Goal: Task Accomplishment & Management: Use online tool/utility

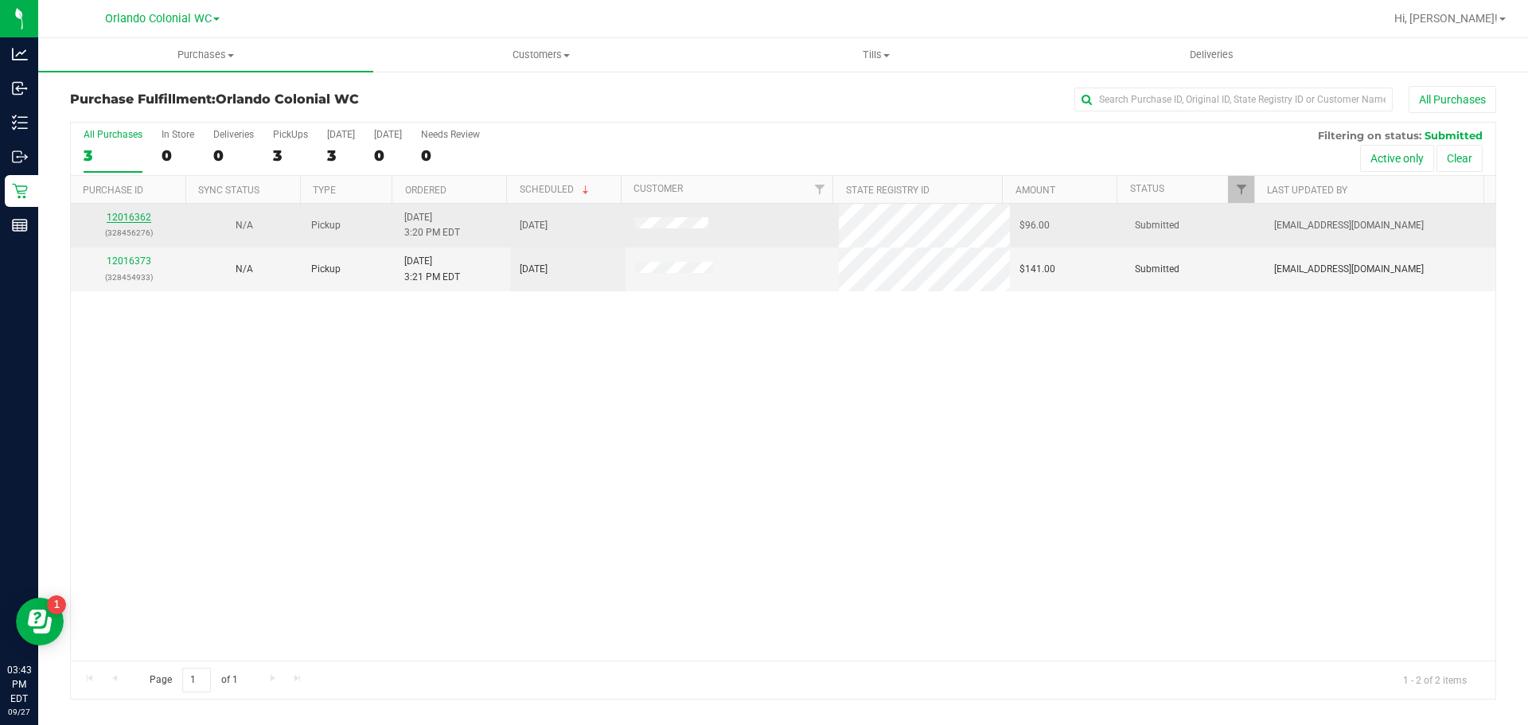
click at [121, 213] on link "12016362" at bounding box center [129, 217] width 45 height 11
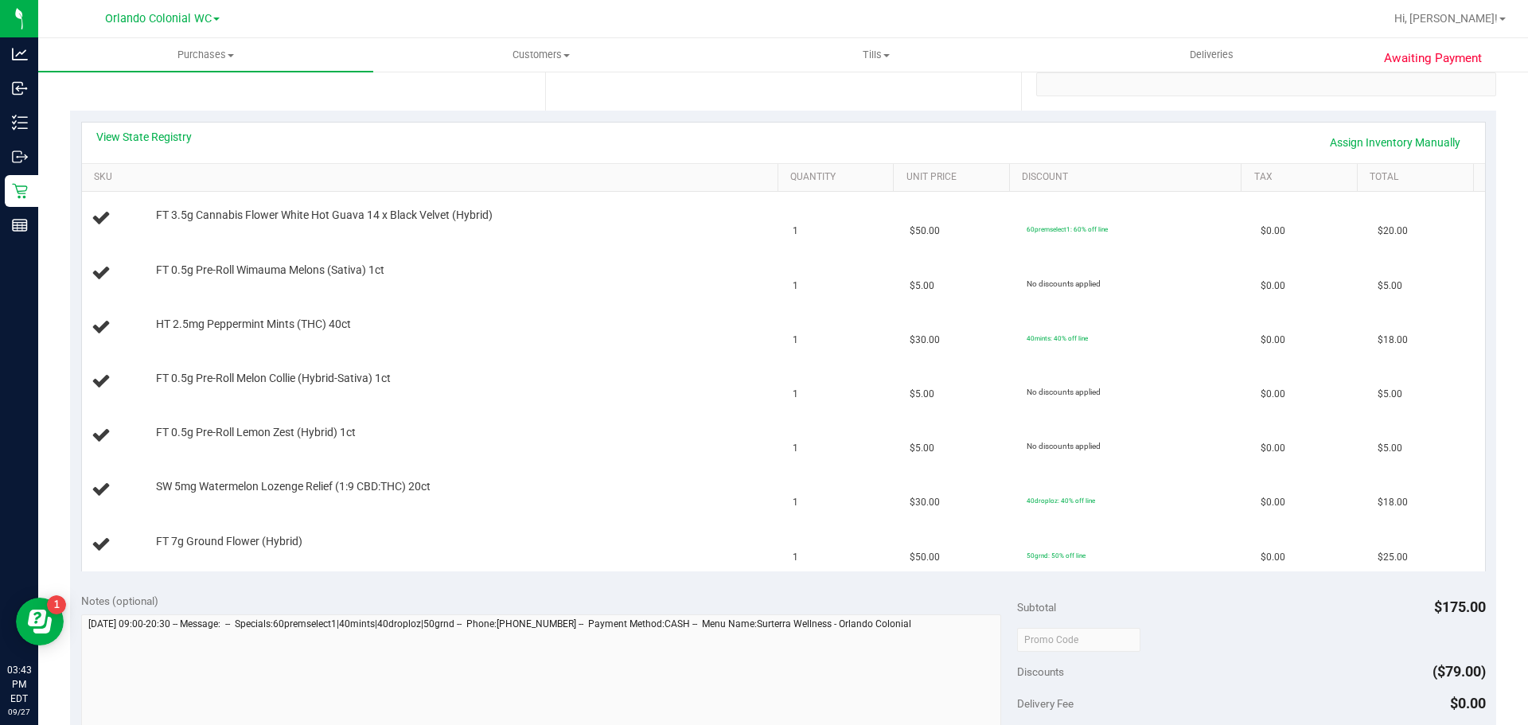
scroll to position [80, 0]
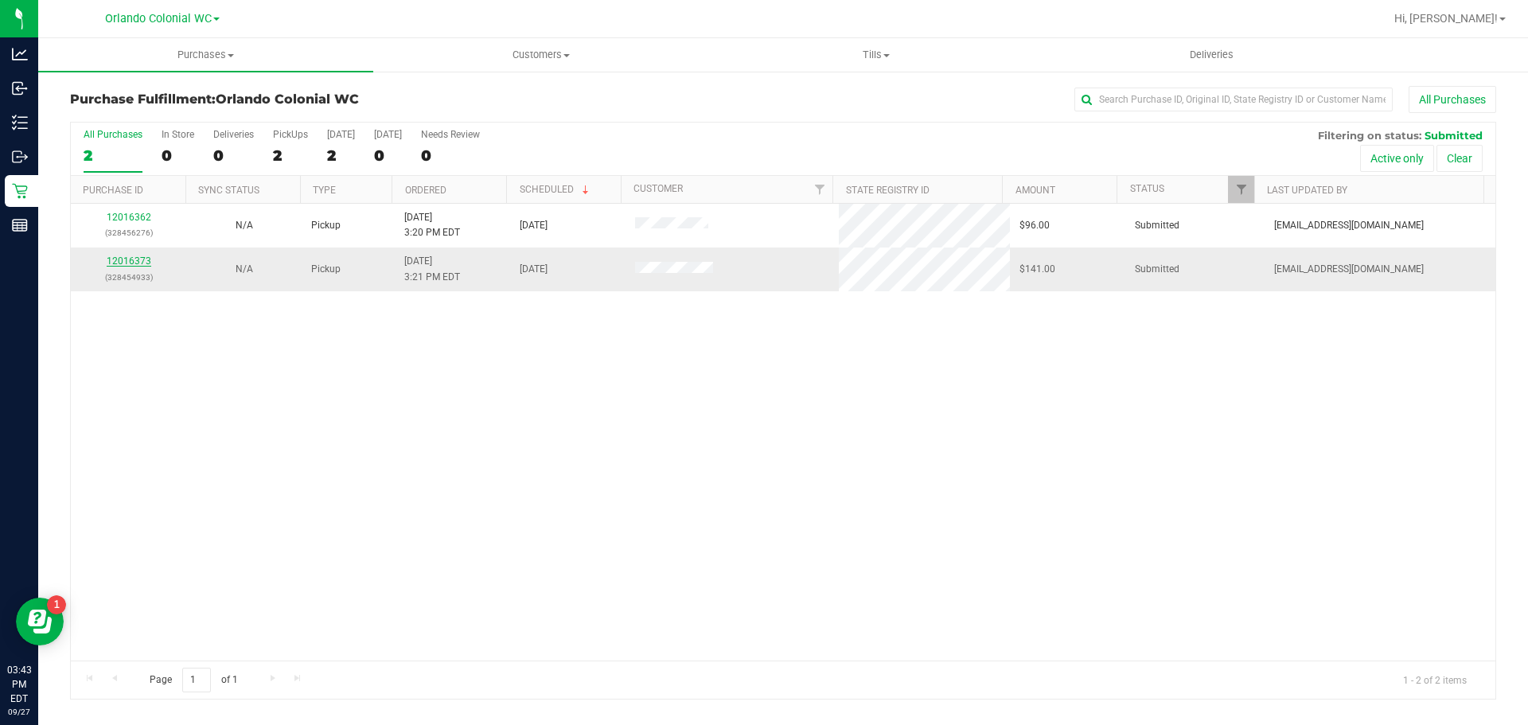
click at [136, 259] on link "12016373" at bounding box center [129, 261] width 45 height 11
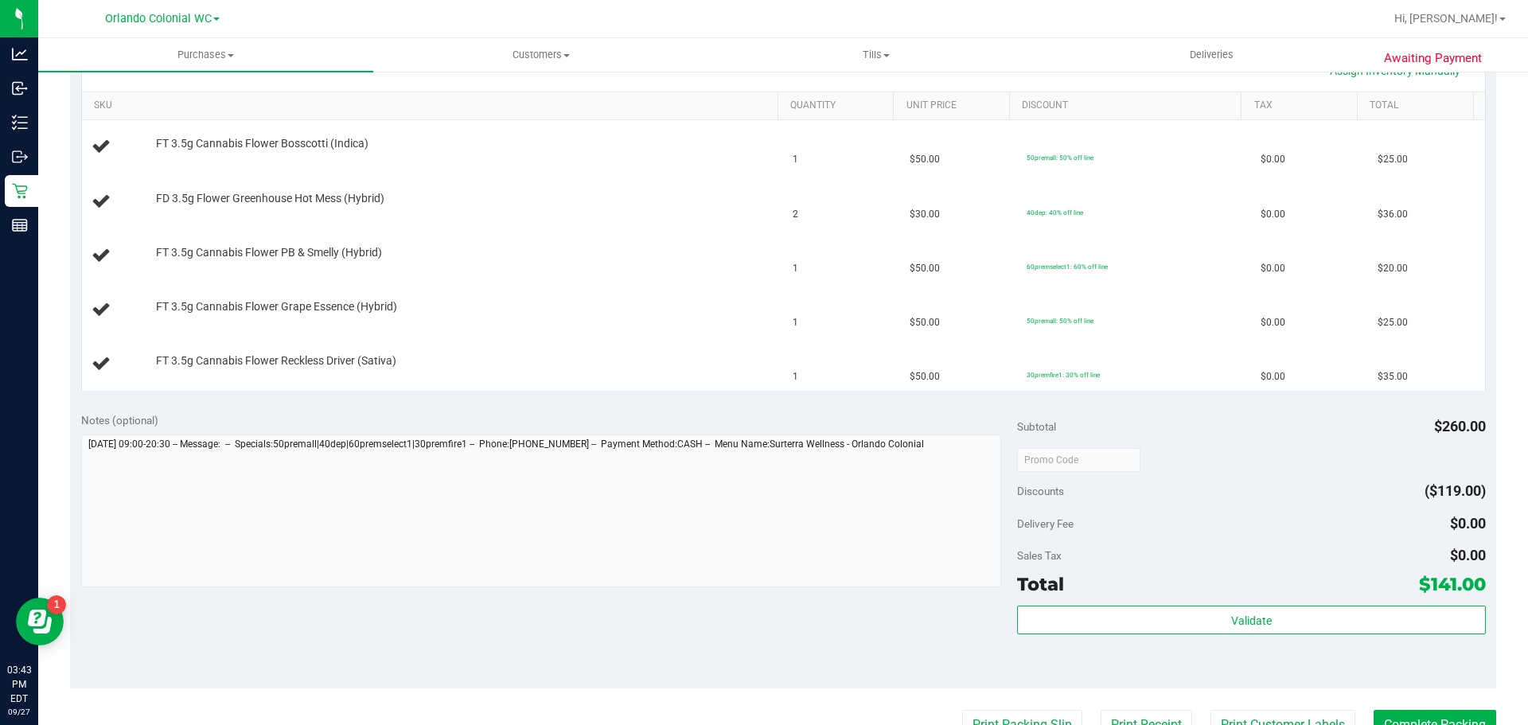
scroll to position [478, 0]
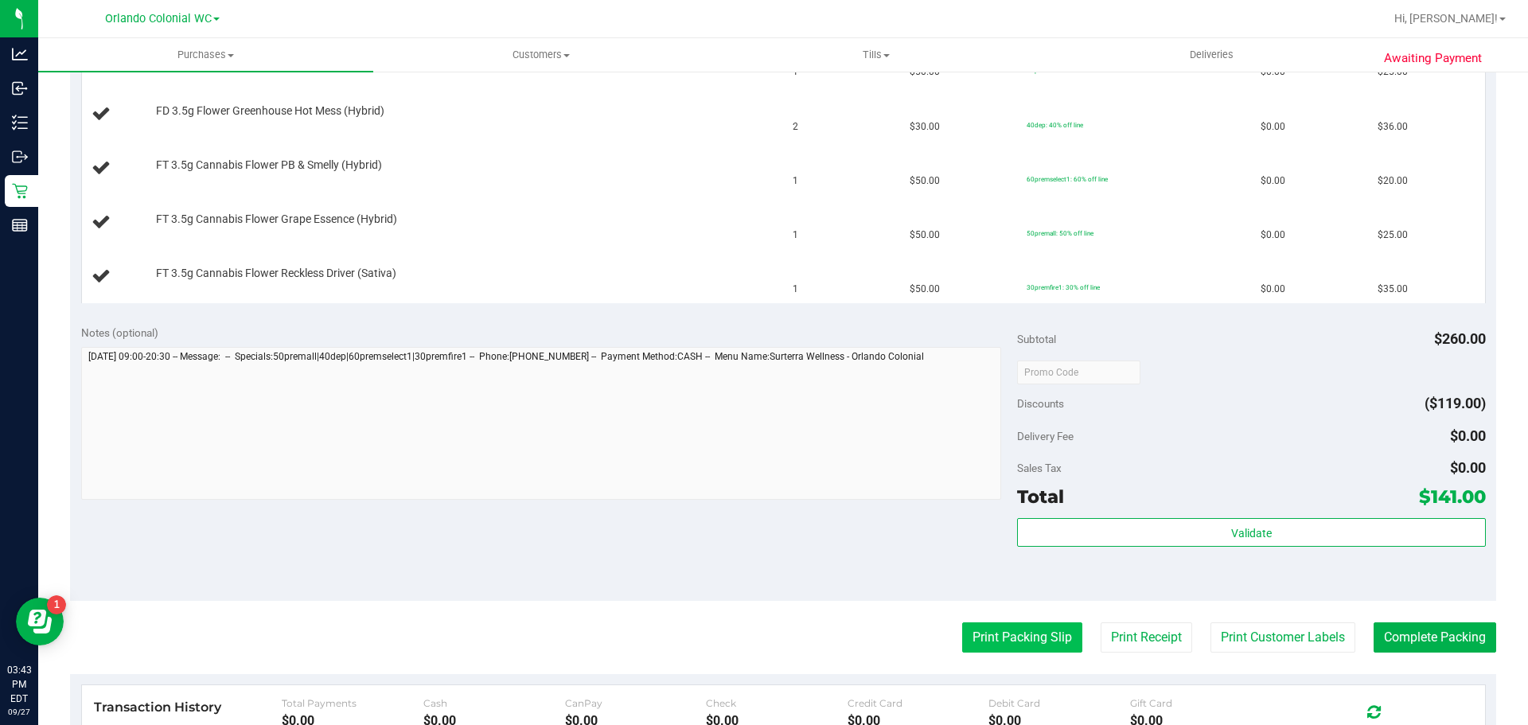
click at [962, 636] on button "Print Packing Slip" at bounding box center [1022, 638] width 120 height 30
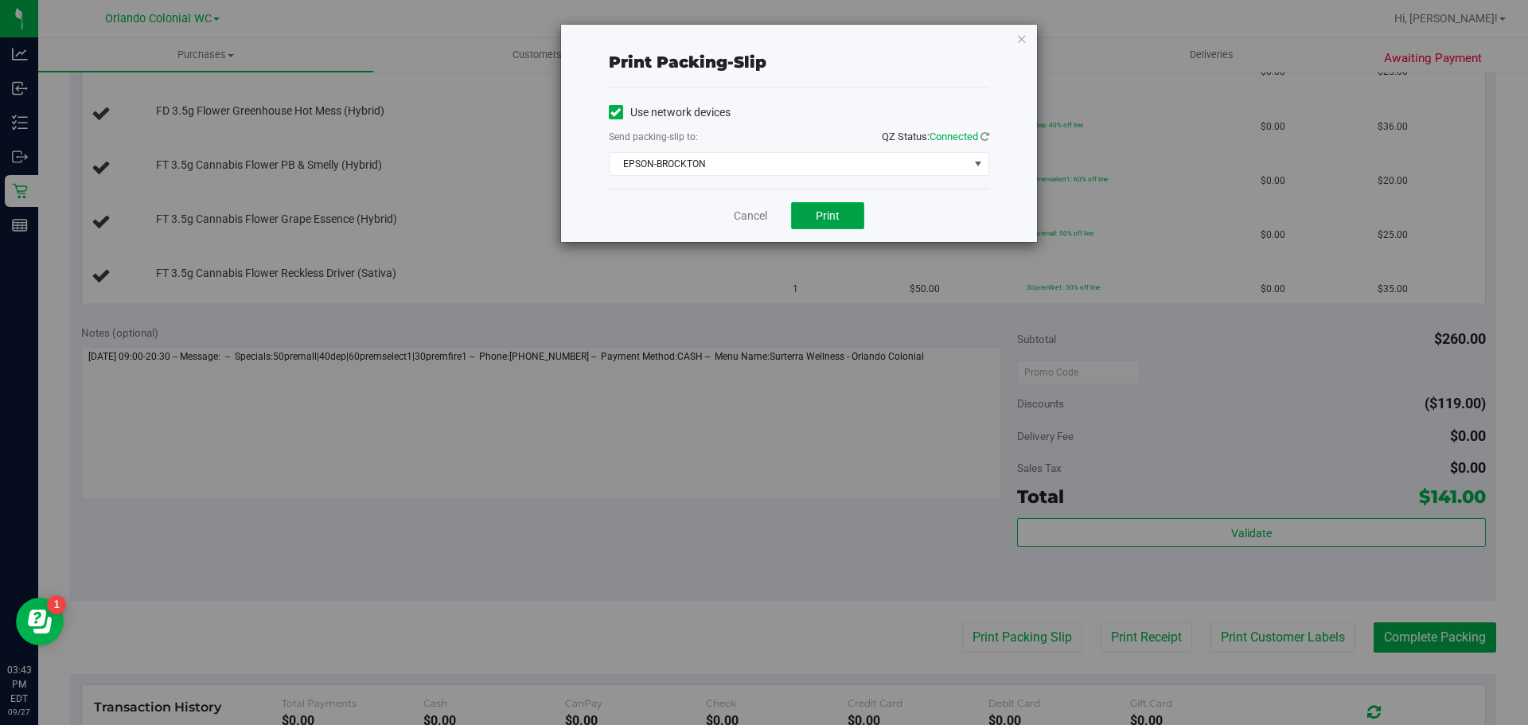
click at [837, 221] on span "Print" at bounding box center [828, 215] width 24 height 13
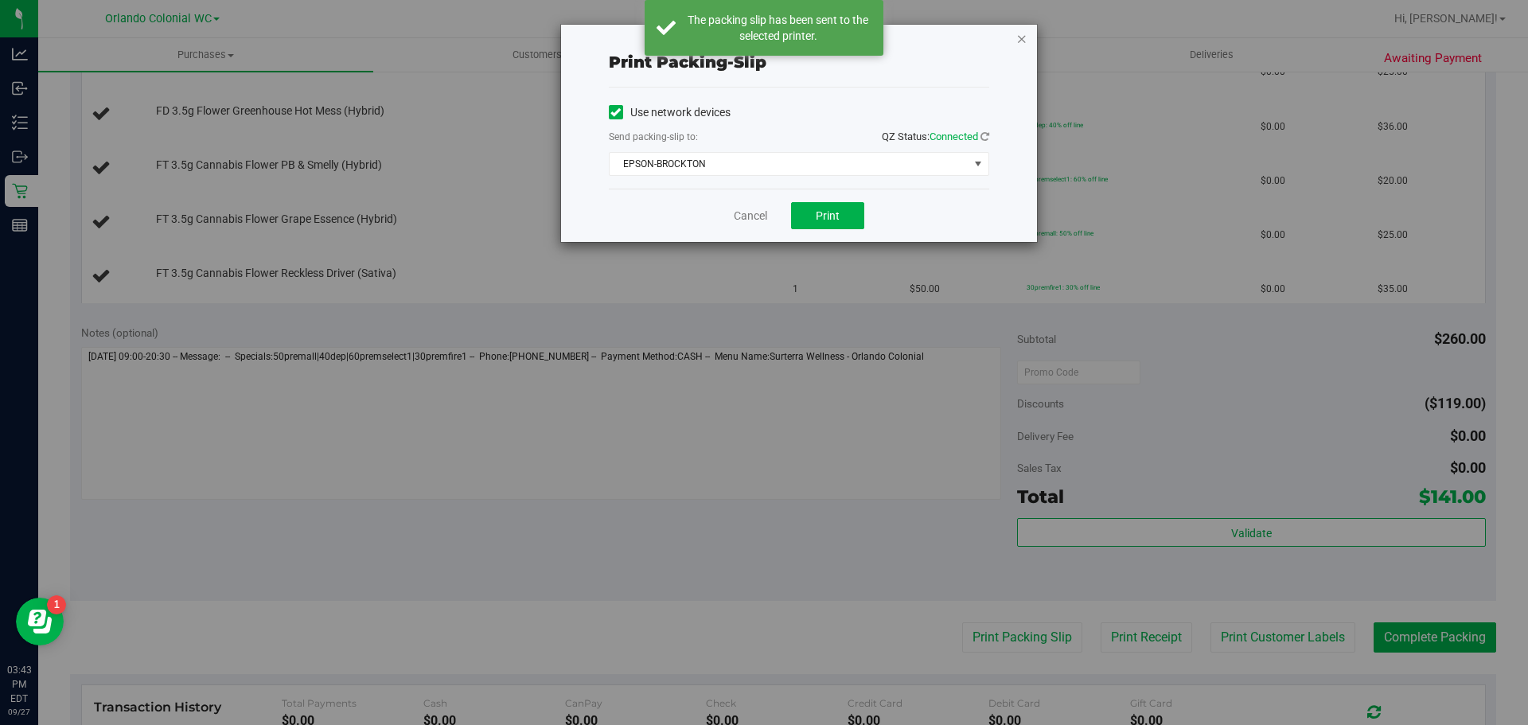
click at [1020, 32] on icon "button" at bounding box center [1022, 38] width 11 height 19
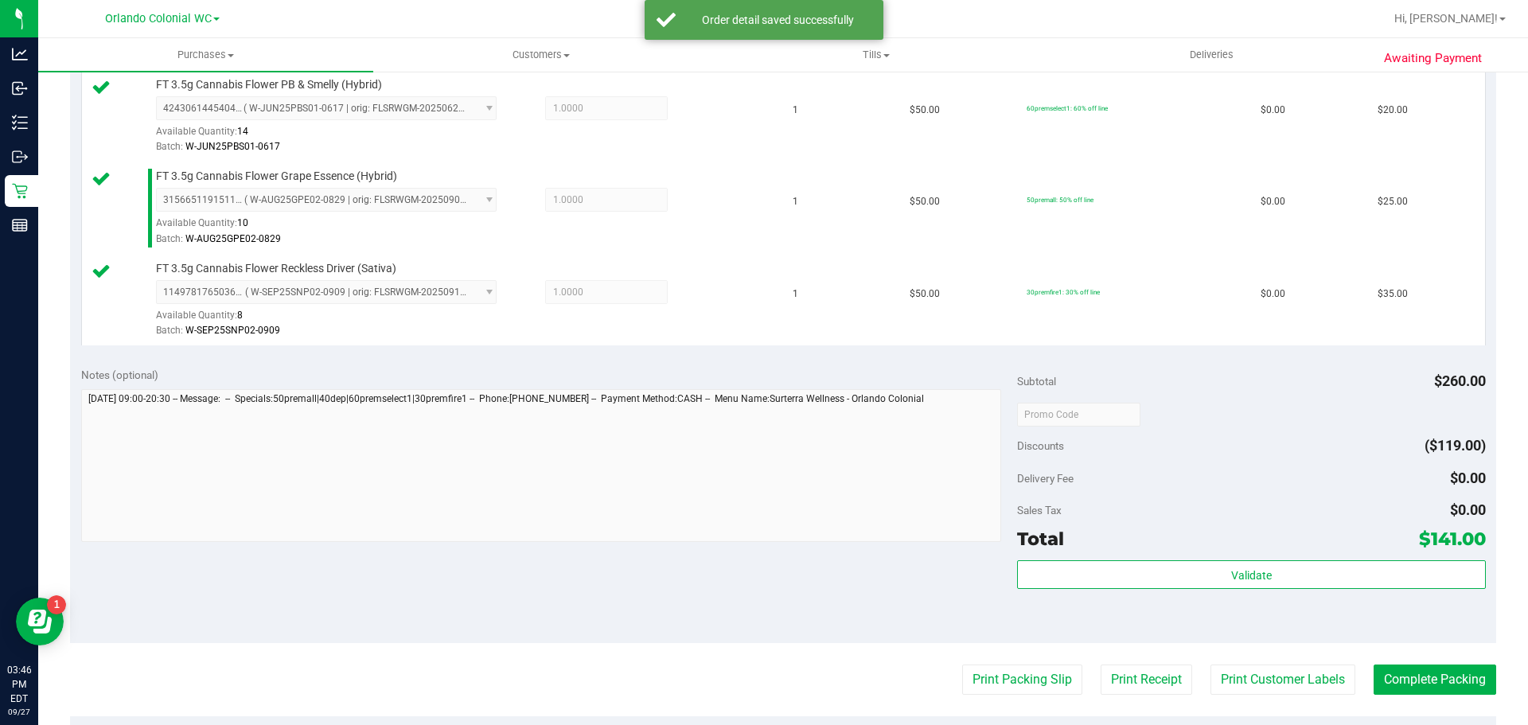
scroll to position [628, 0]
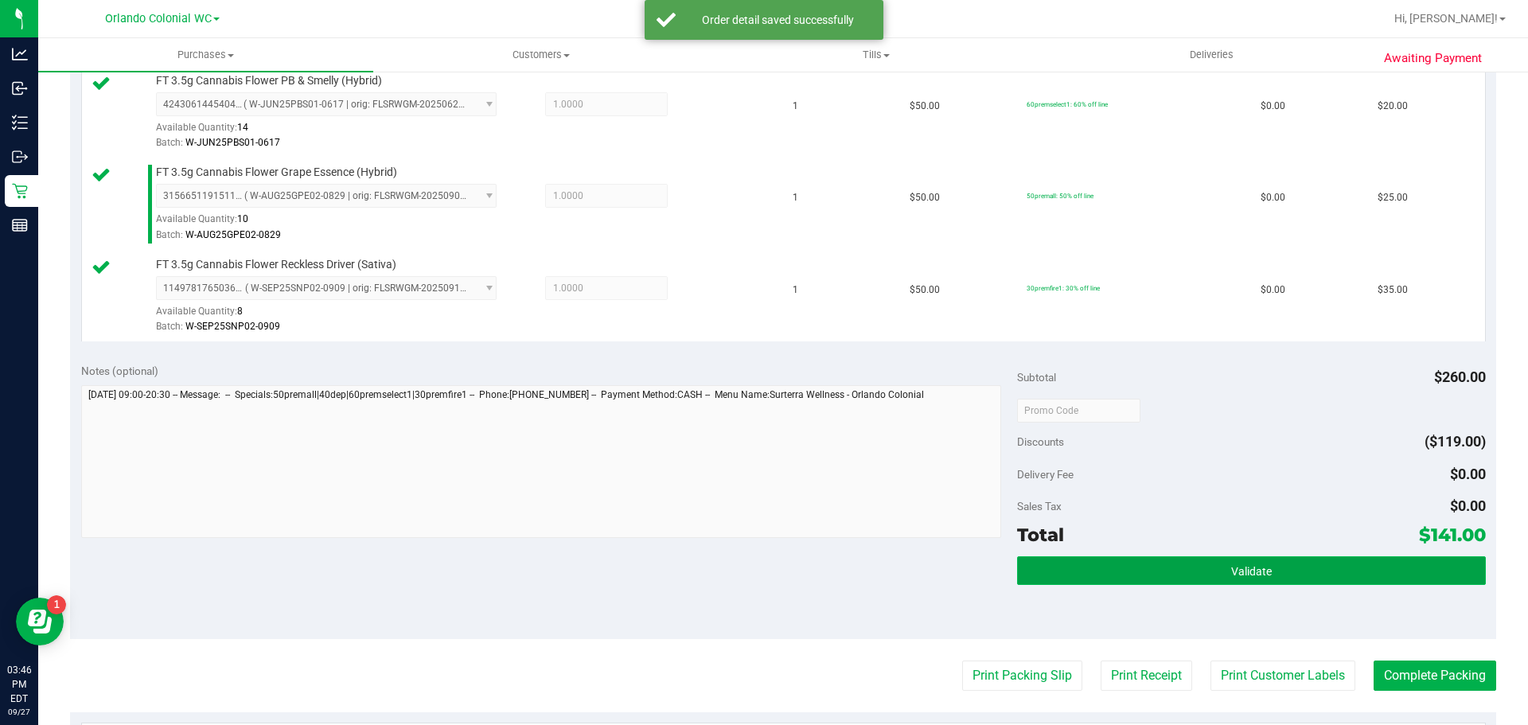
click at [1220, 564] on button "Validate" at bounding box center [1251, 570] width 468 height 29
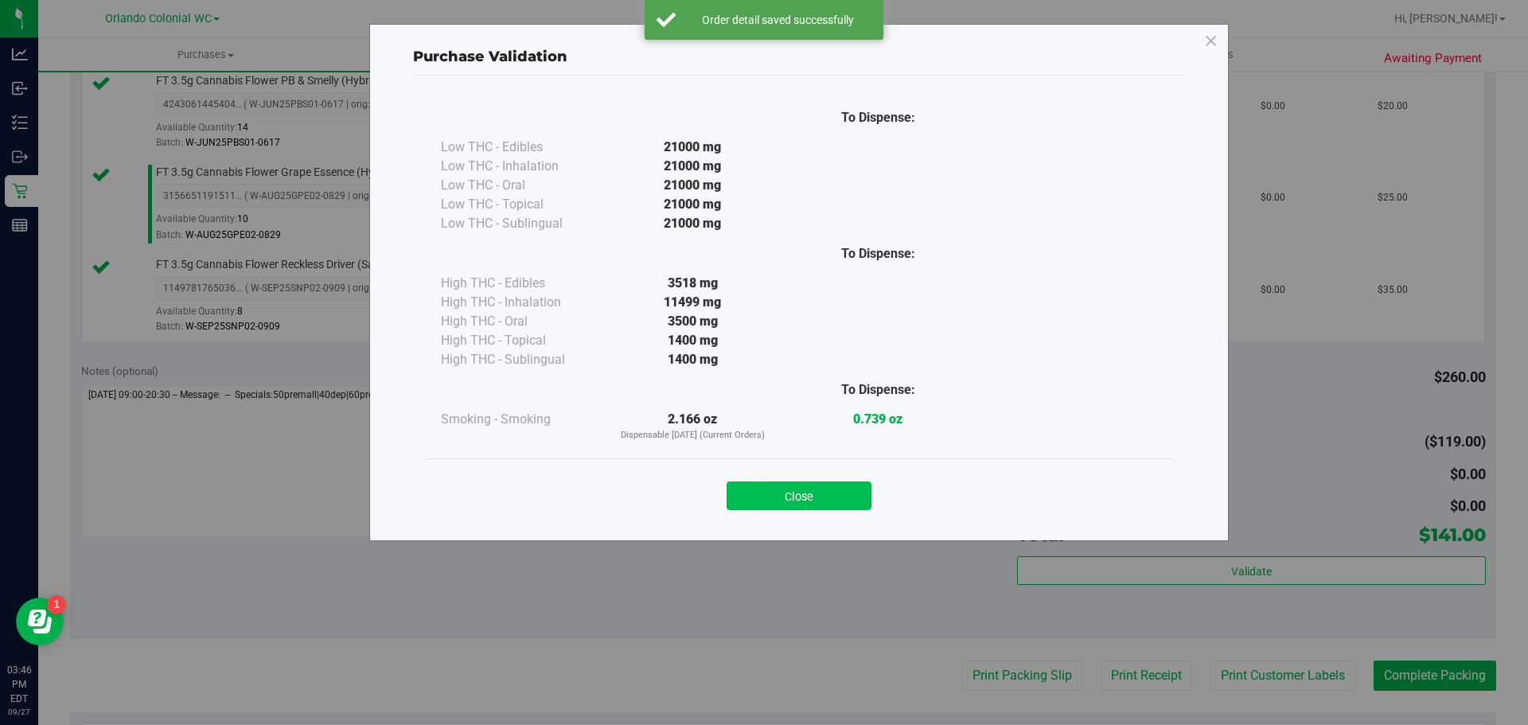
click at [818, 504] on button "Close" at bounding box center [799, 496] width 145 height 29
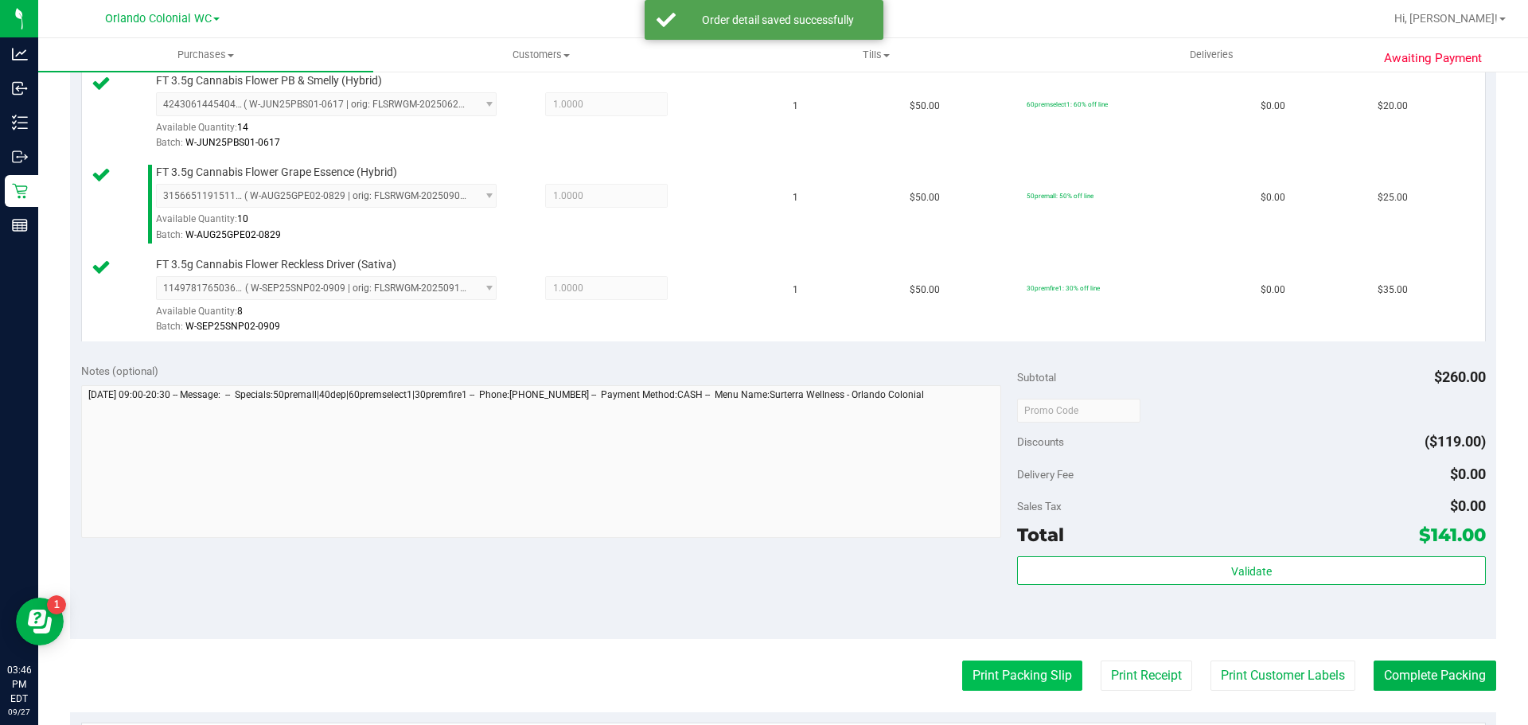
click at [1028, 673] on button "Print Packing Slip" at bounding box center [1022, 676] width 120 height 30
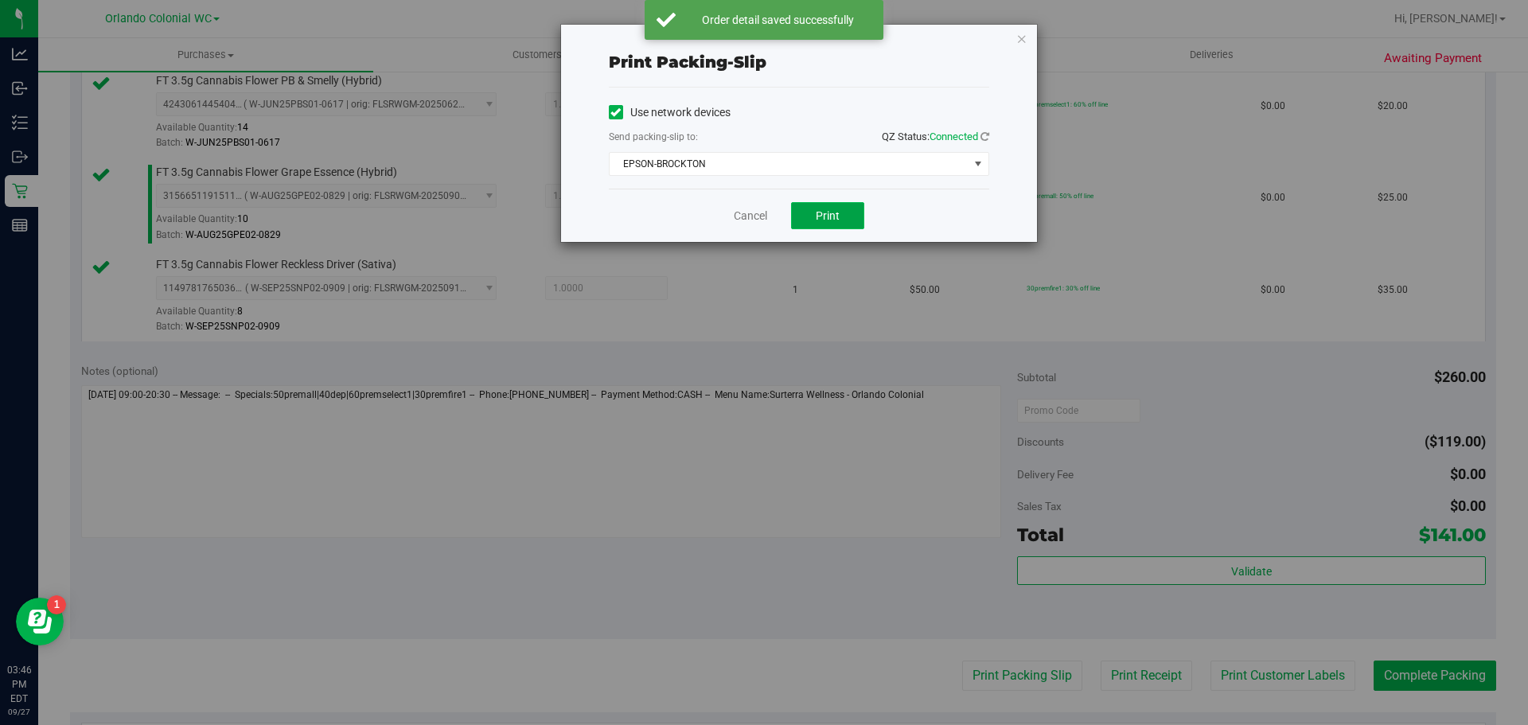
click at [841, 215] on button "Print" at bounding box center [827, 215] width 73 height 27
click at [1024, 47] on icon "button" at bounding box center [1022, 38] width 11 height 19
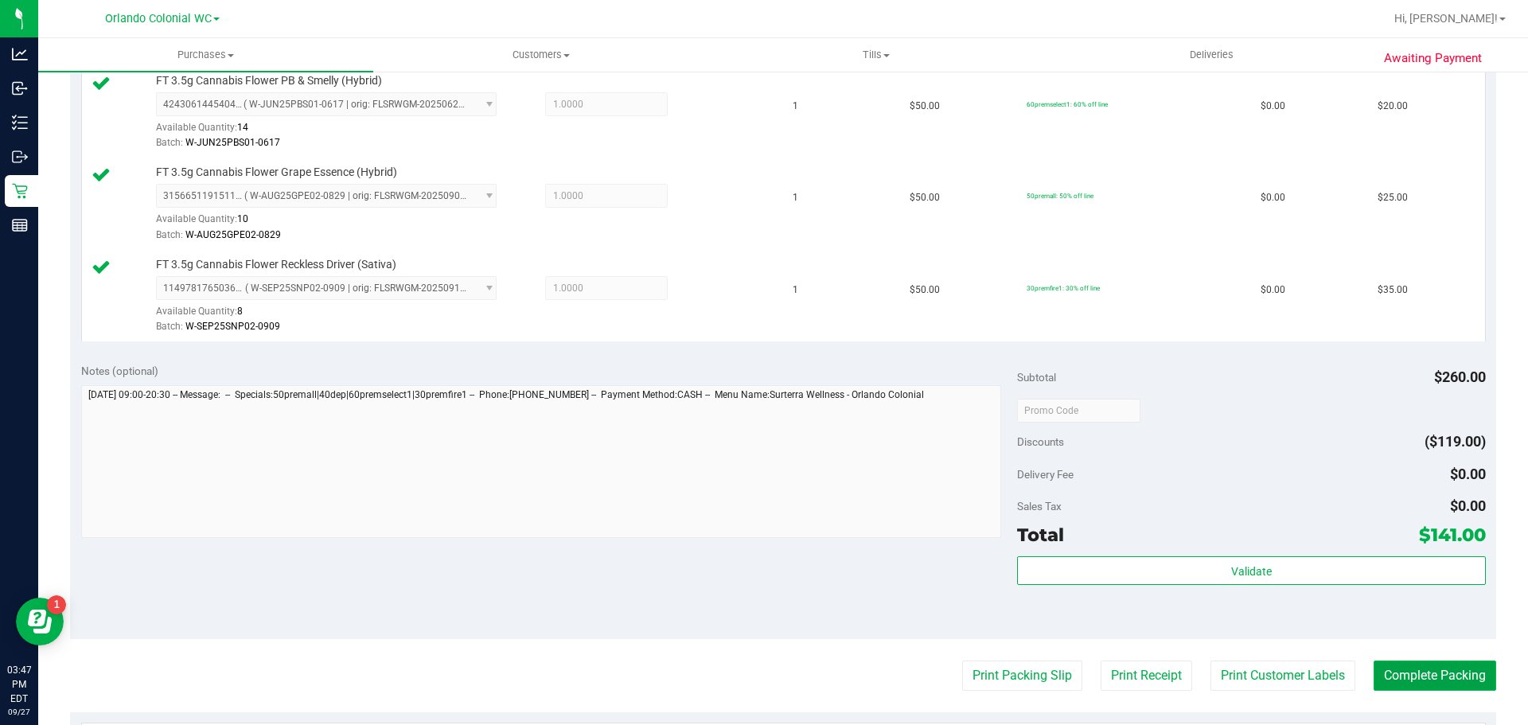
click at [1433, 673] on button "Complete Packing" at bounding box center [1435, 676] width 123 height 30
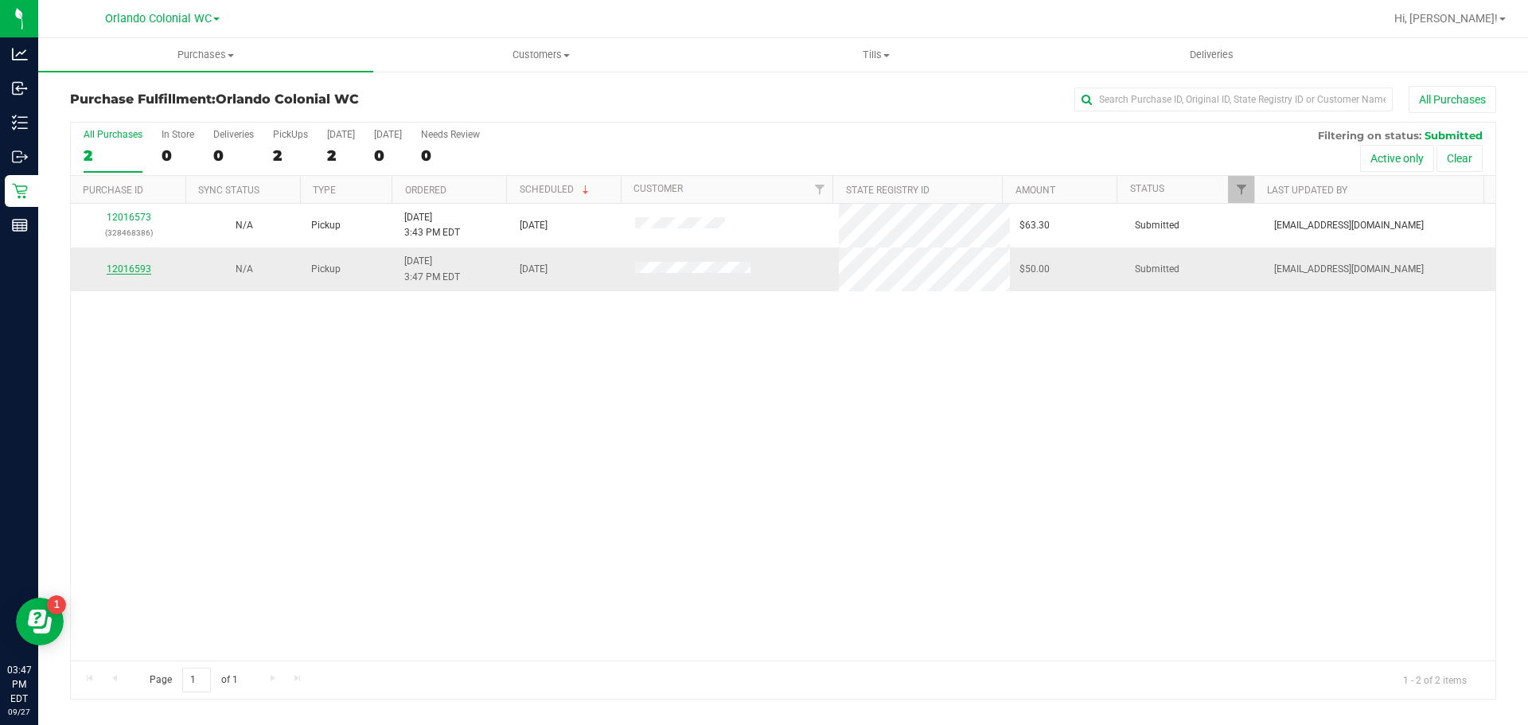
click at [126, 266] on link "12016593" at bounding box center [129, 269] width 45 height 11
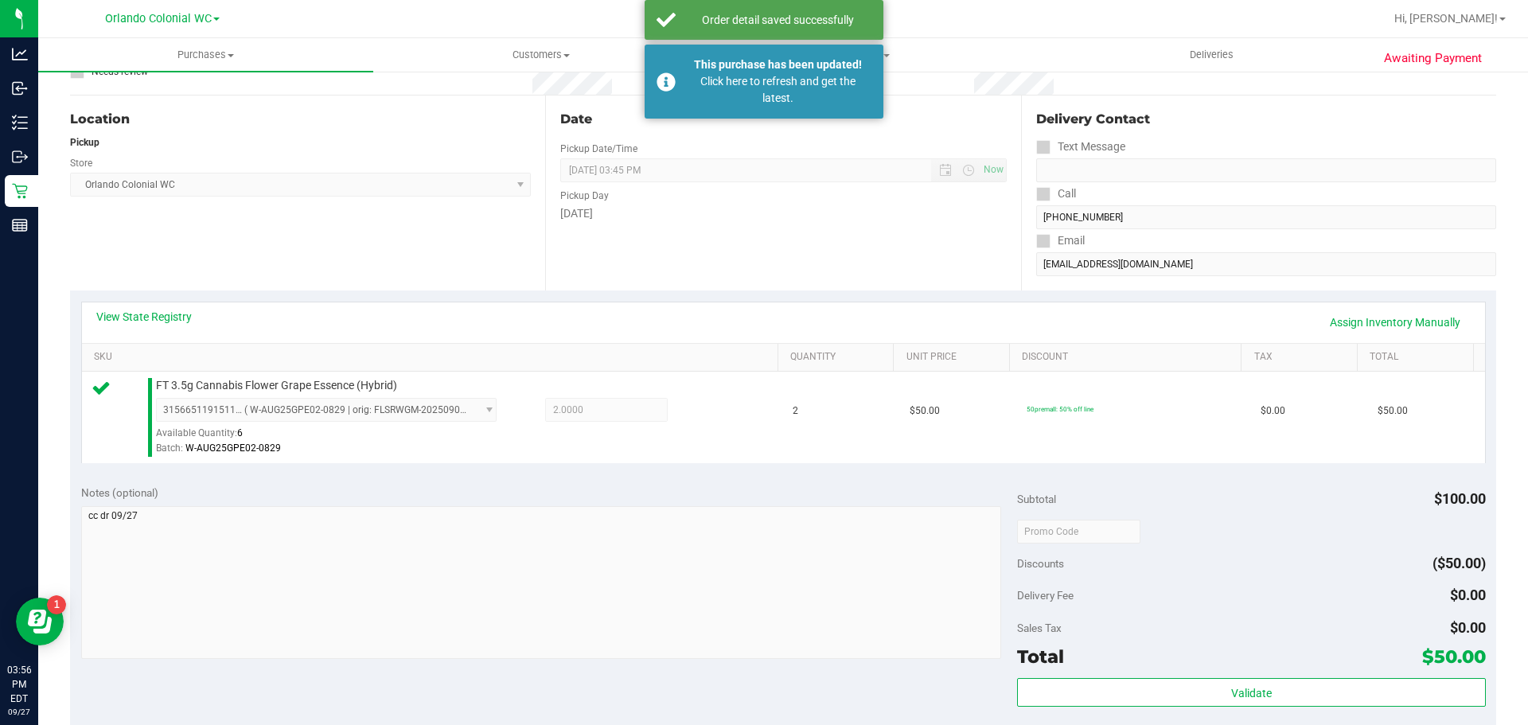
scroll to position [318, 0]
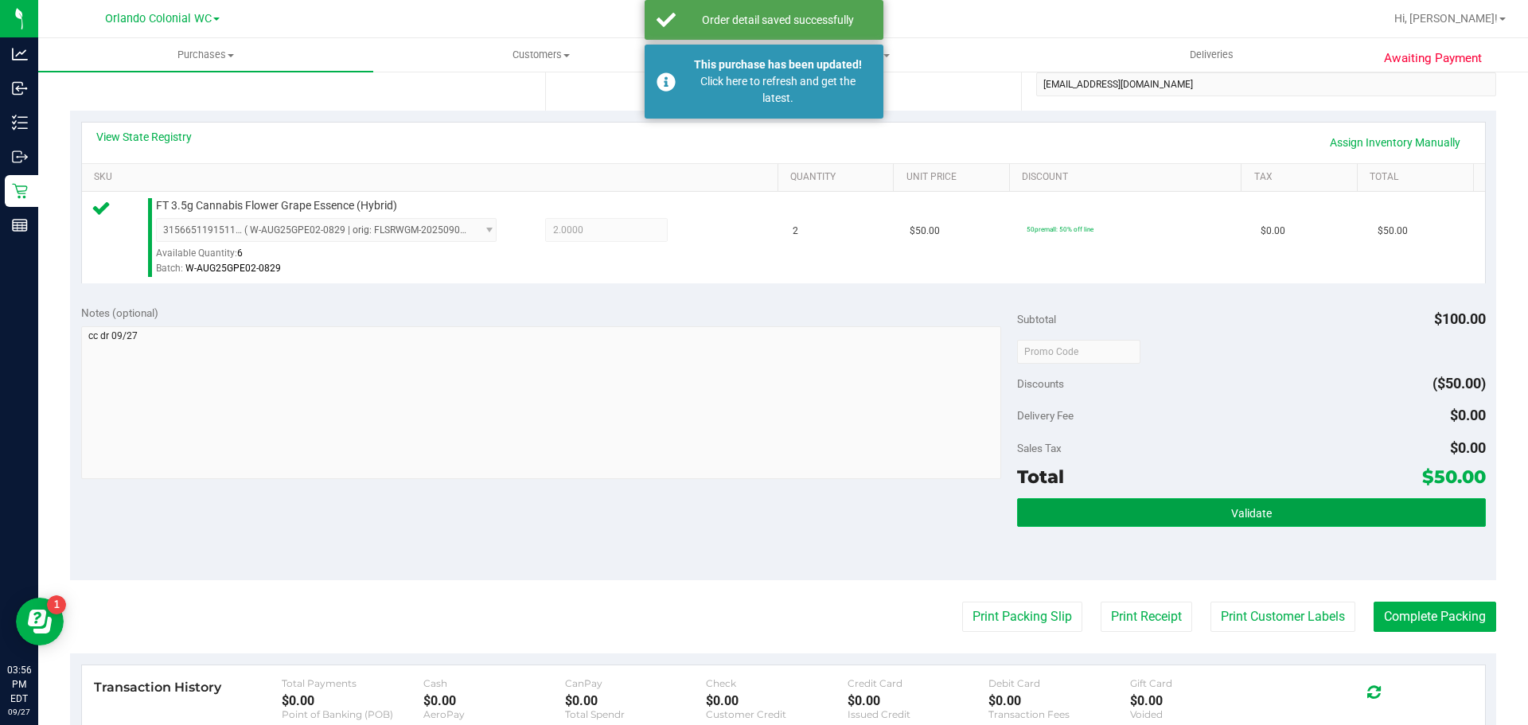
click at [1202, 508] on button "Validate" at bounding box center [1251, 512] width 468 height 29
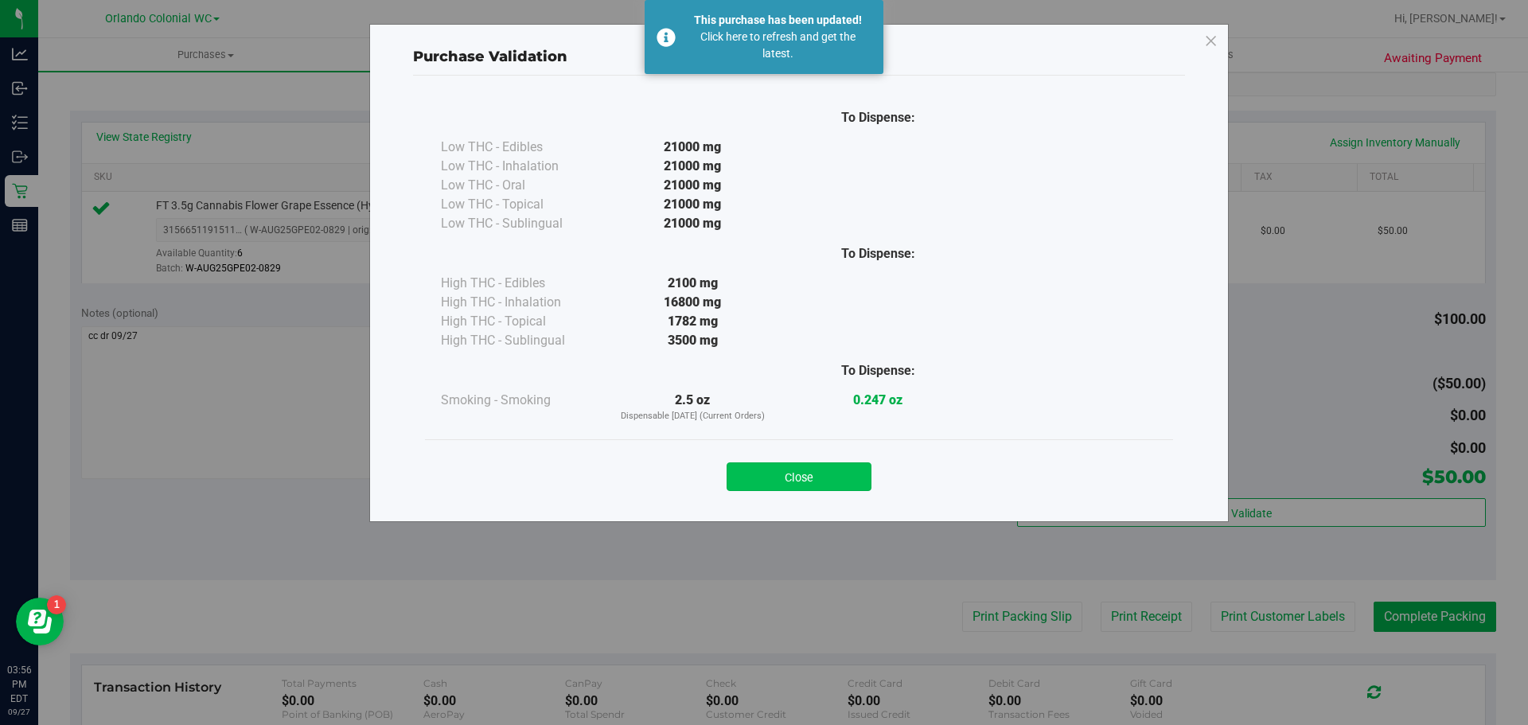
click at [804, 482] on button "Close" at bounding box center [799, 477] width 145 height 29
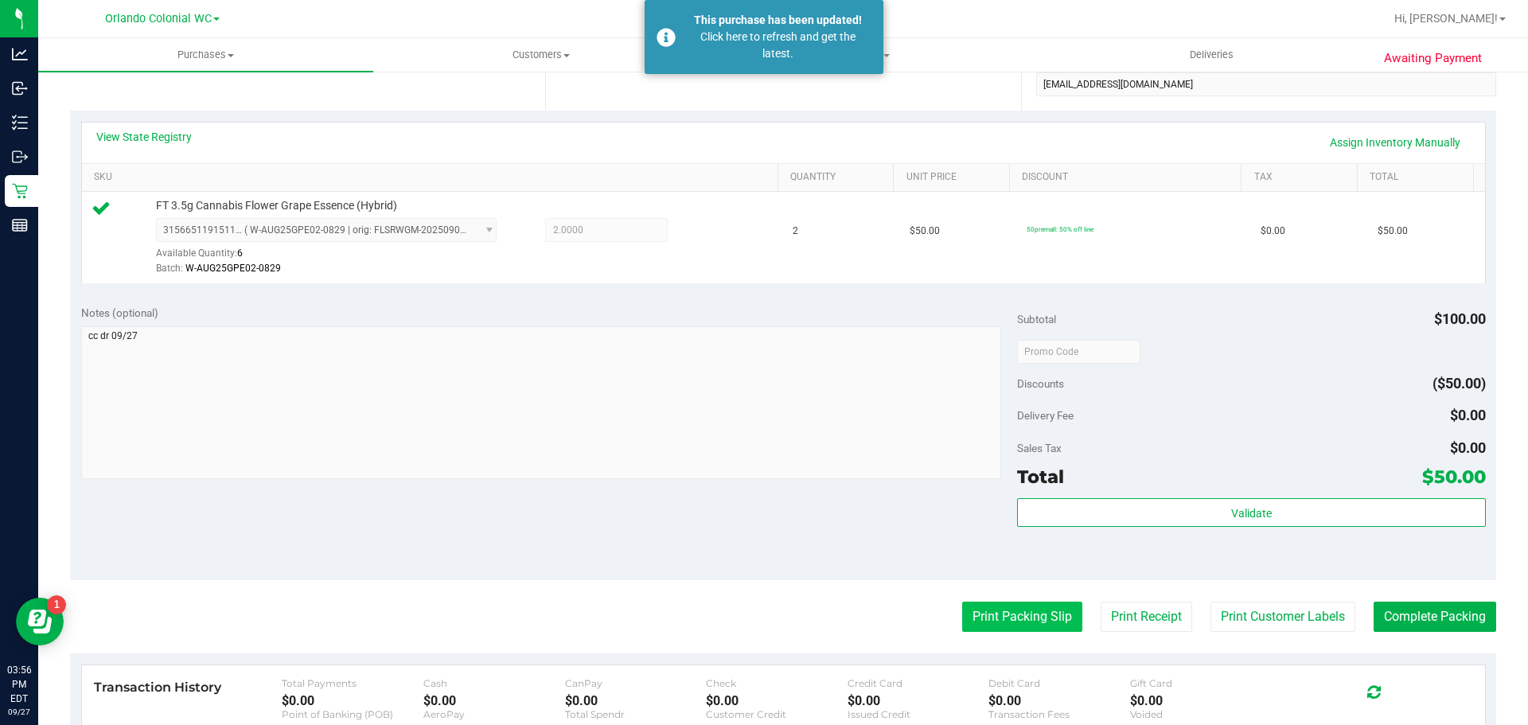
click at [1028, 611] on button "Print Packing Slip" at bounding box center [1022, 617] width 120 height 30
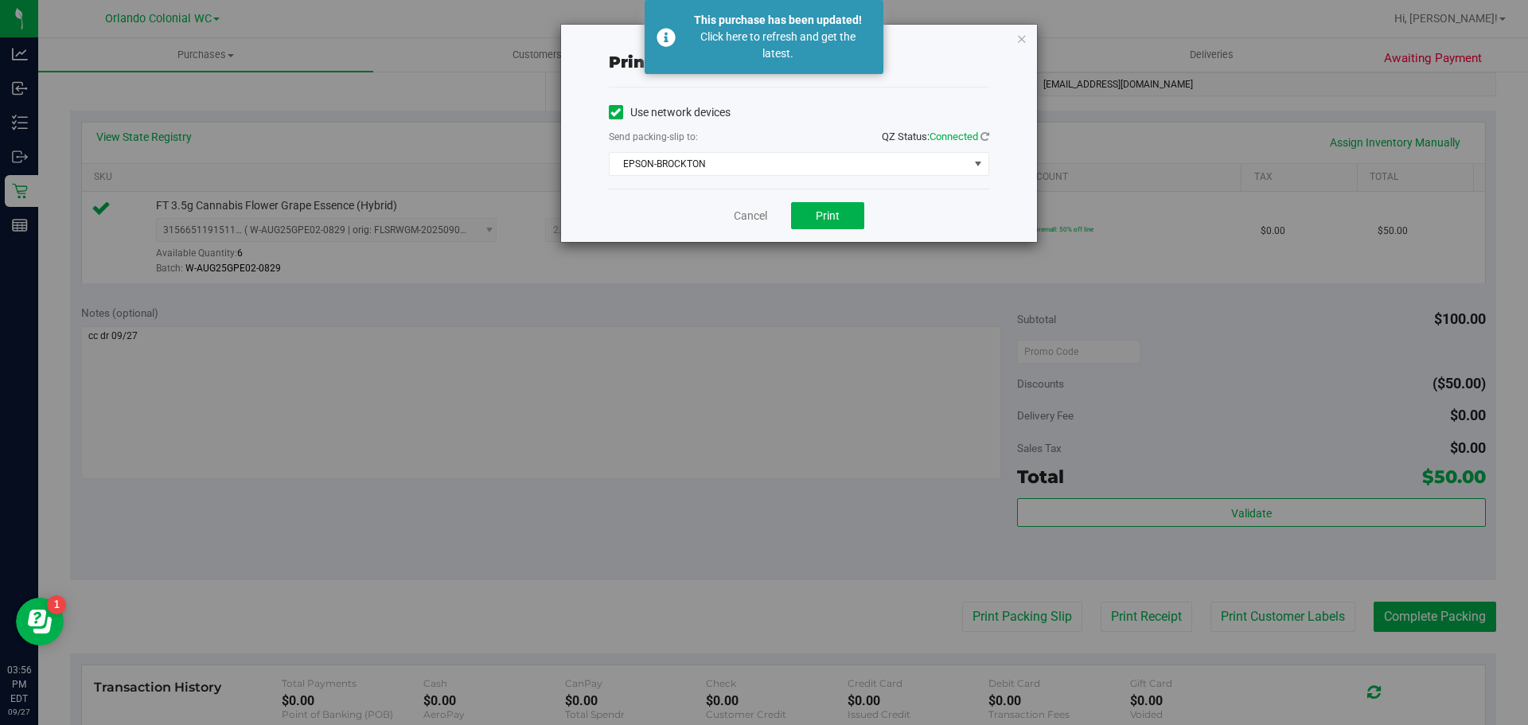
click at [851, 201] on div "Cancel Print" at bounding box center [799, 215] width 381 height 53
click at [845, 203] on button "Print" at bounding box center [827, 215] width 73 height 27
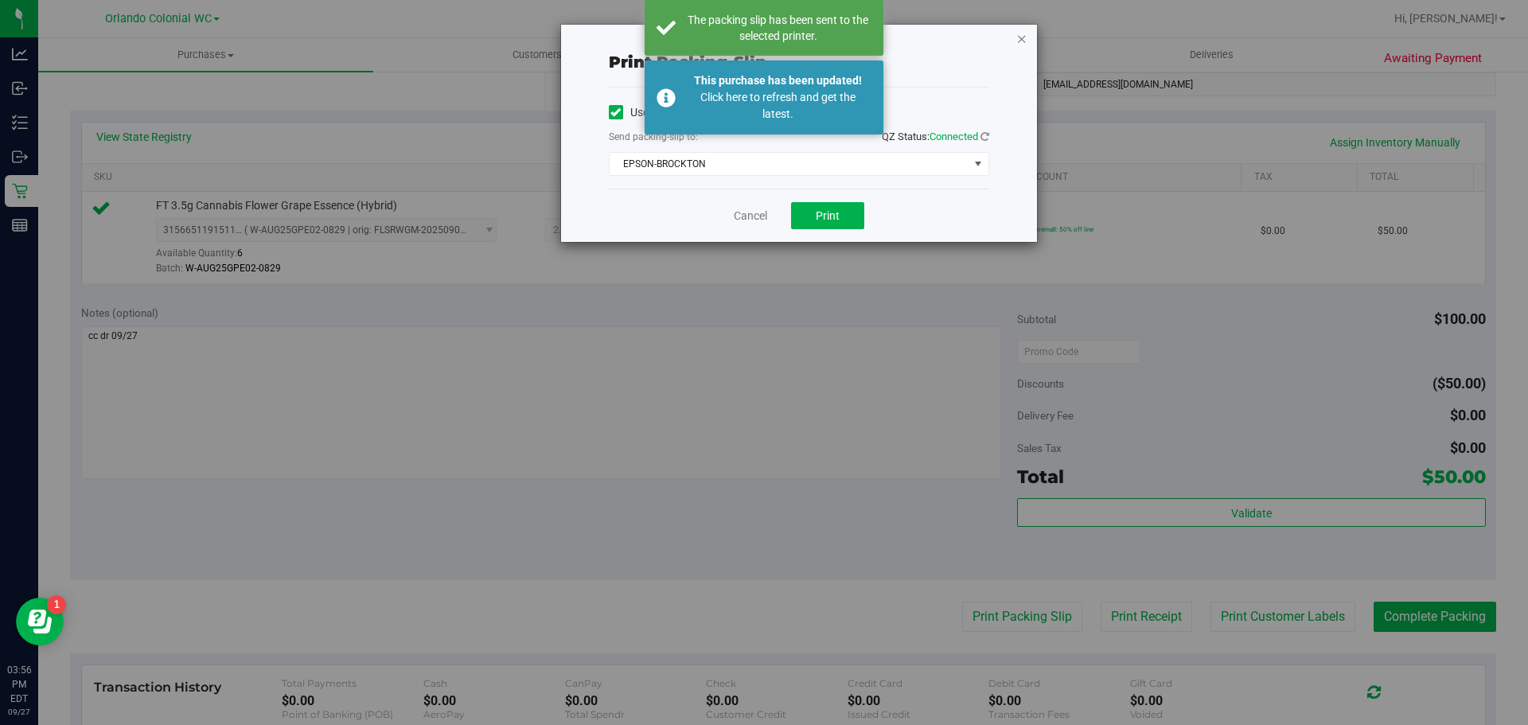
click at [1021, 30] on icon "button" at bounding box center [1022, 38] width 11 height 19
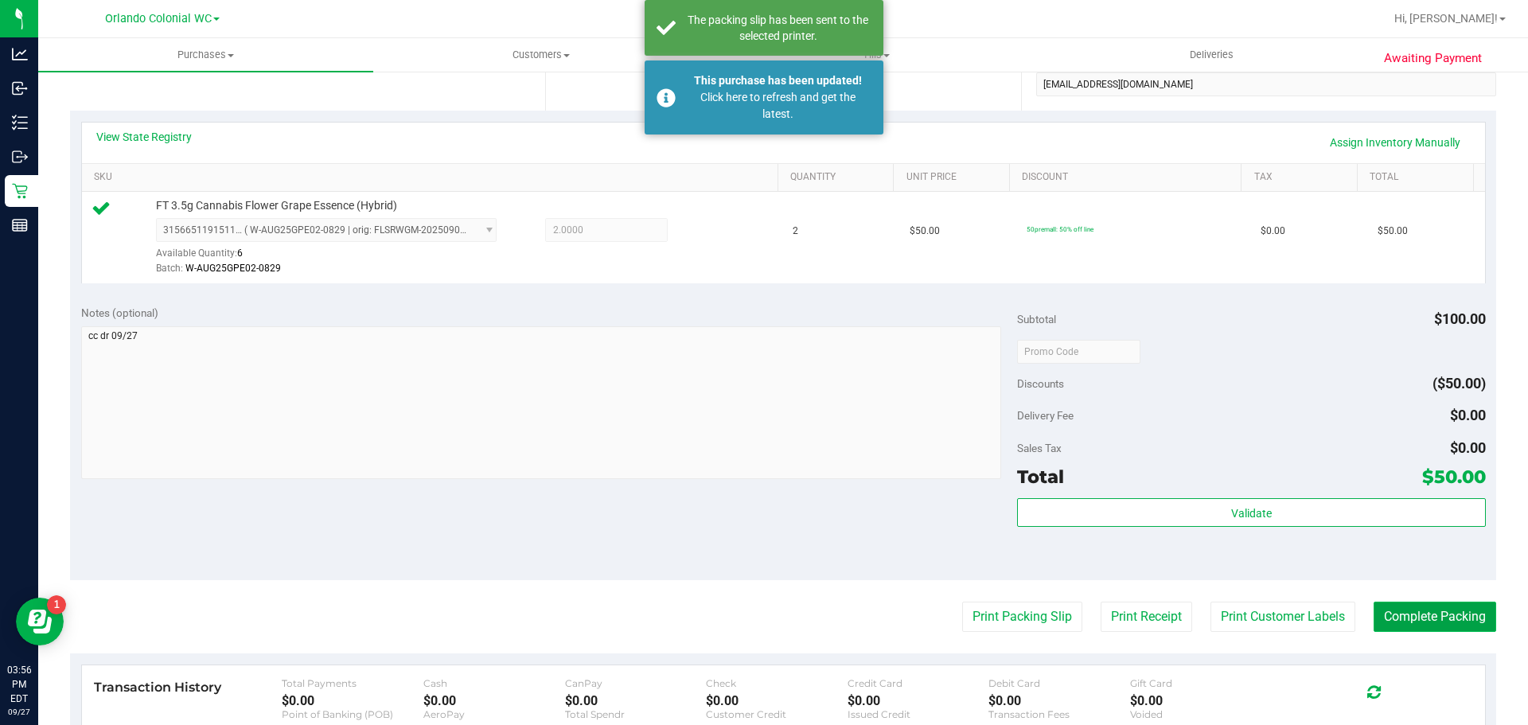
click at [1451, 617] on button "Complete Packing" at bounding box center [1435, 617] width 123 height 30
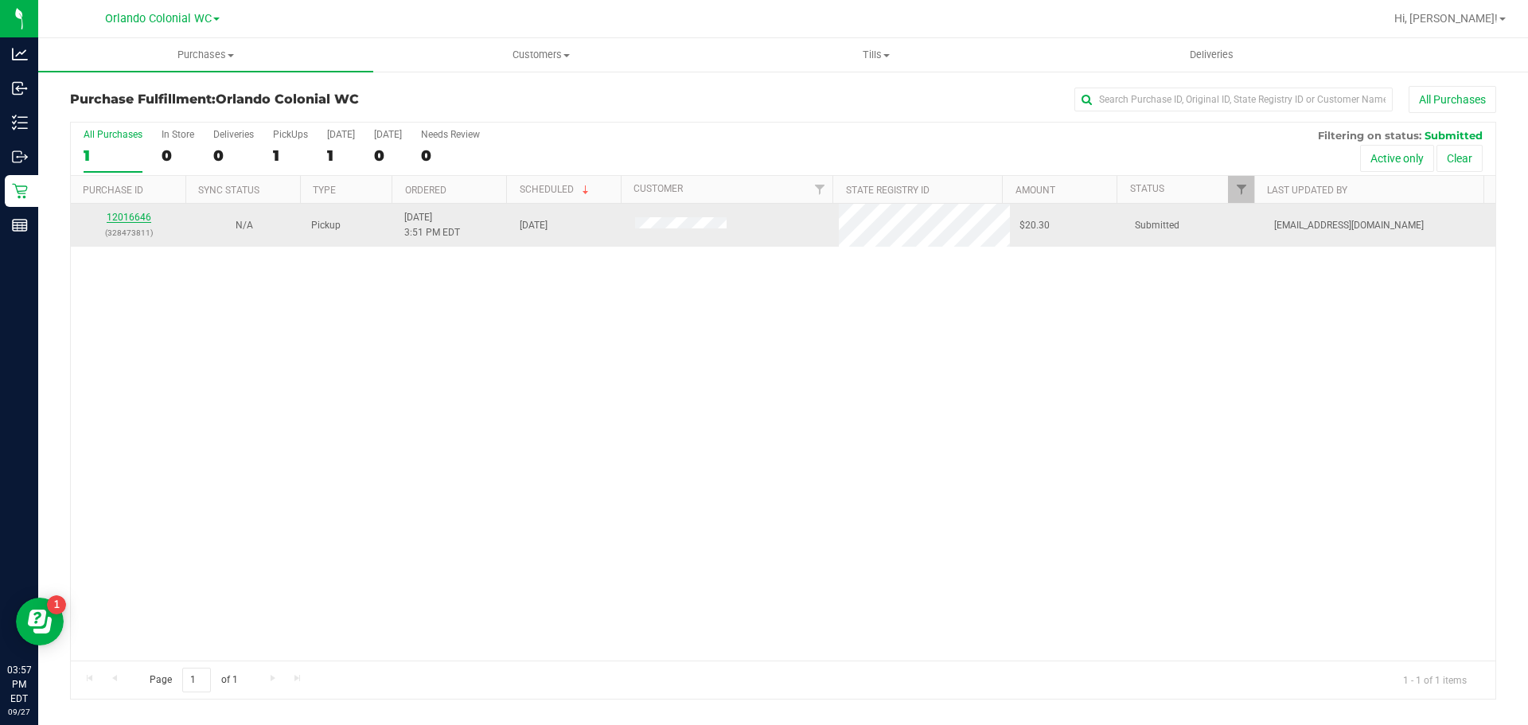
click at [127, 216] on link "12016646" at bounding box center [129, 217] width 45 height 11
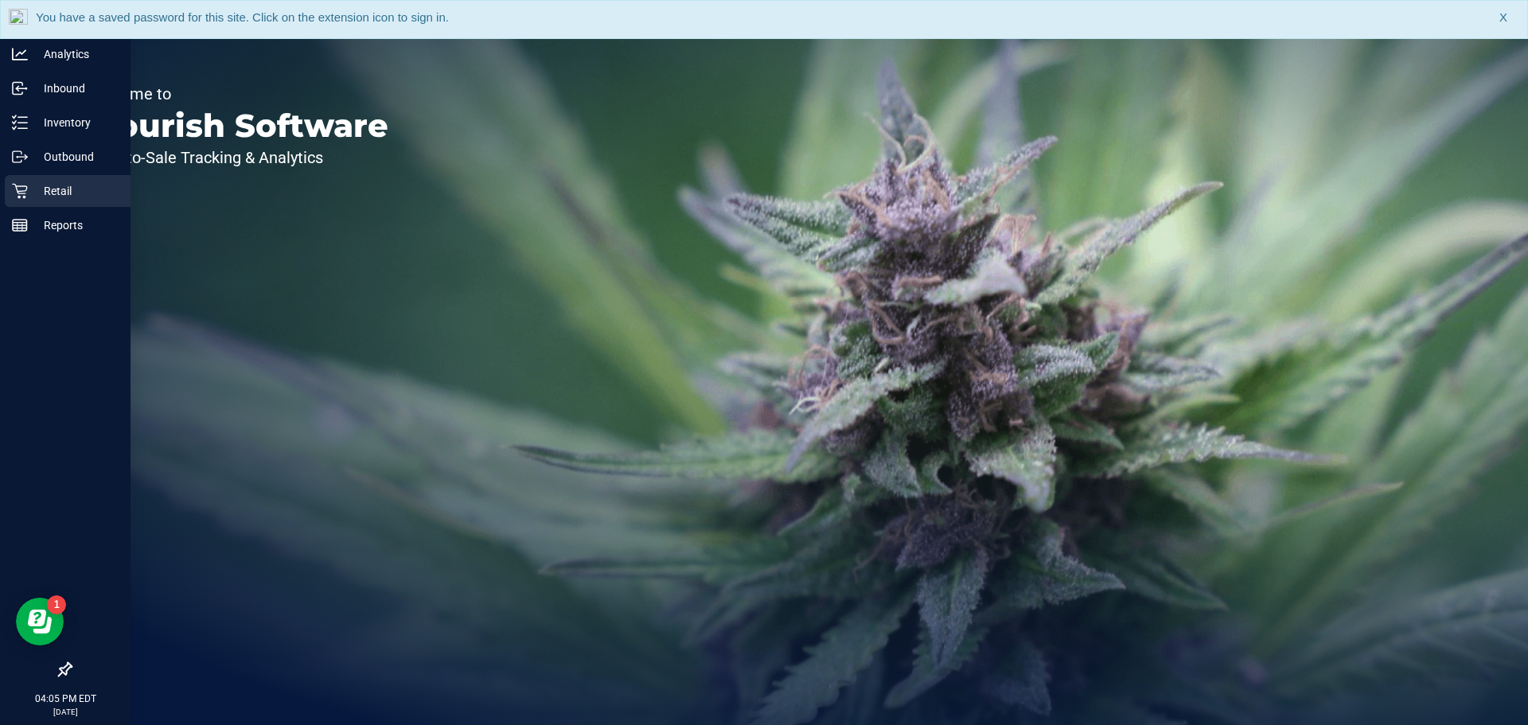
click at [48, 180] on div "Retail" at bounding box center [68, 191] width 126 height 32
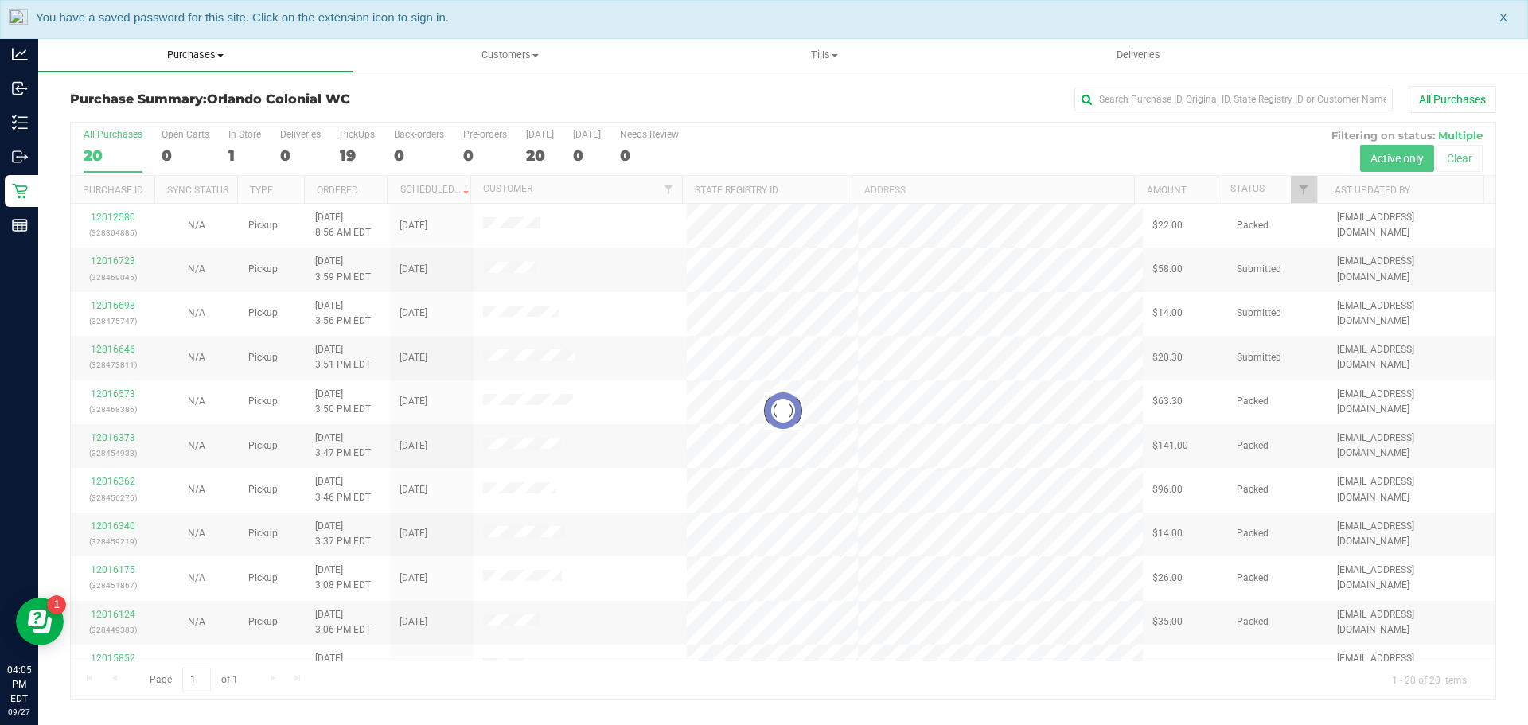
click at [182, 52] on span "Purchases" at bounding box center [195, 55] width 314 height 14
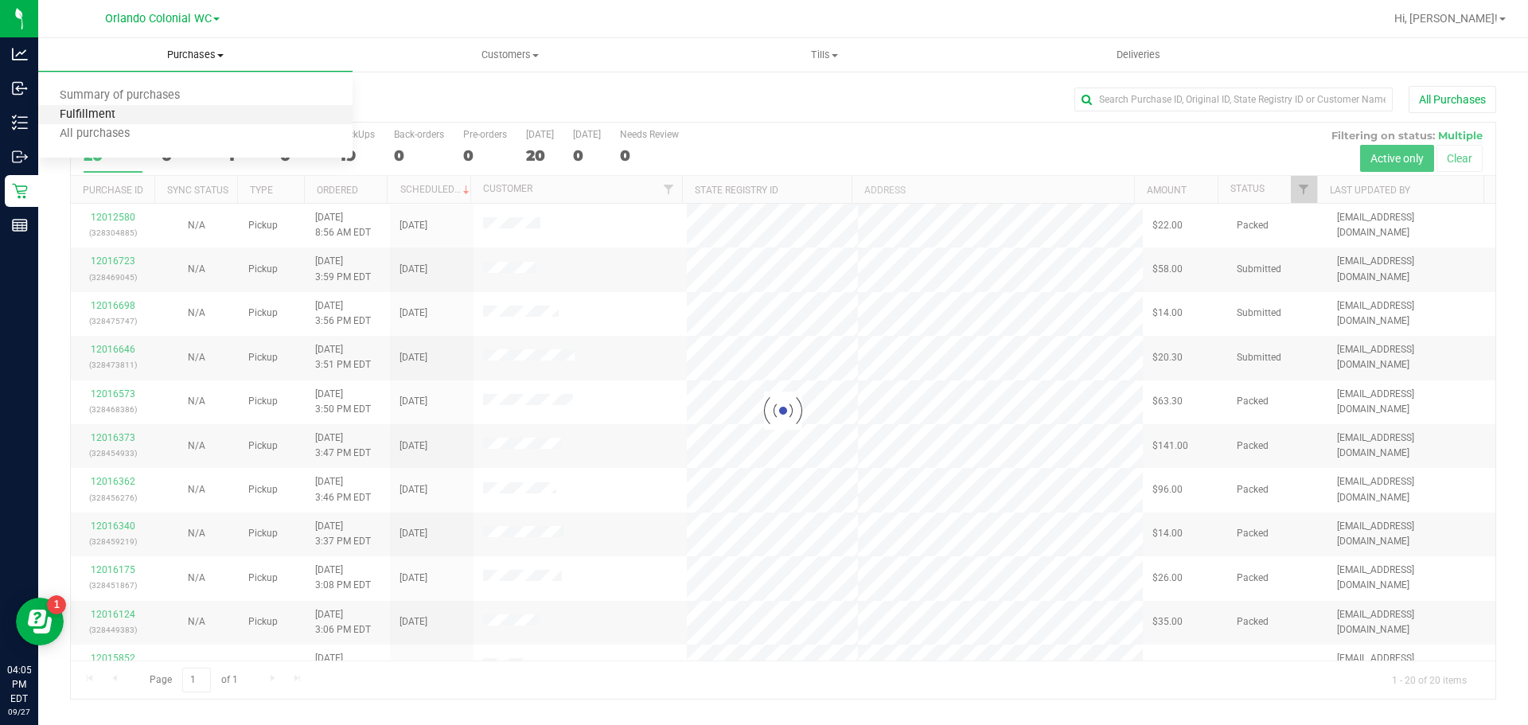
click at [112, 110] on span "Fulfillment" at bounding box center [87, 115] width 99 height 14
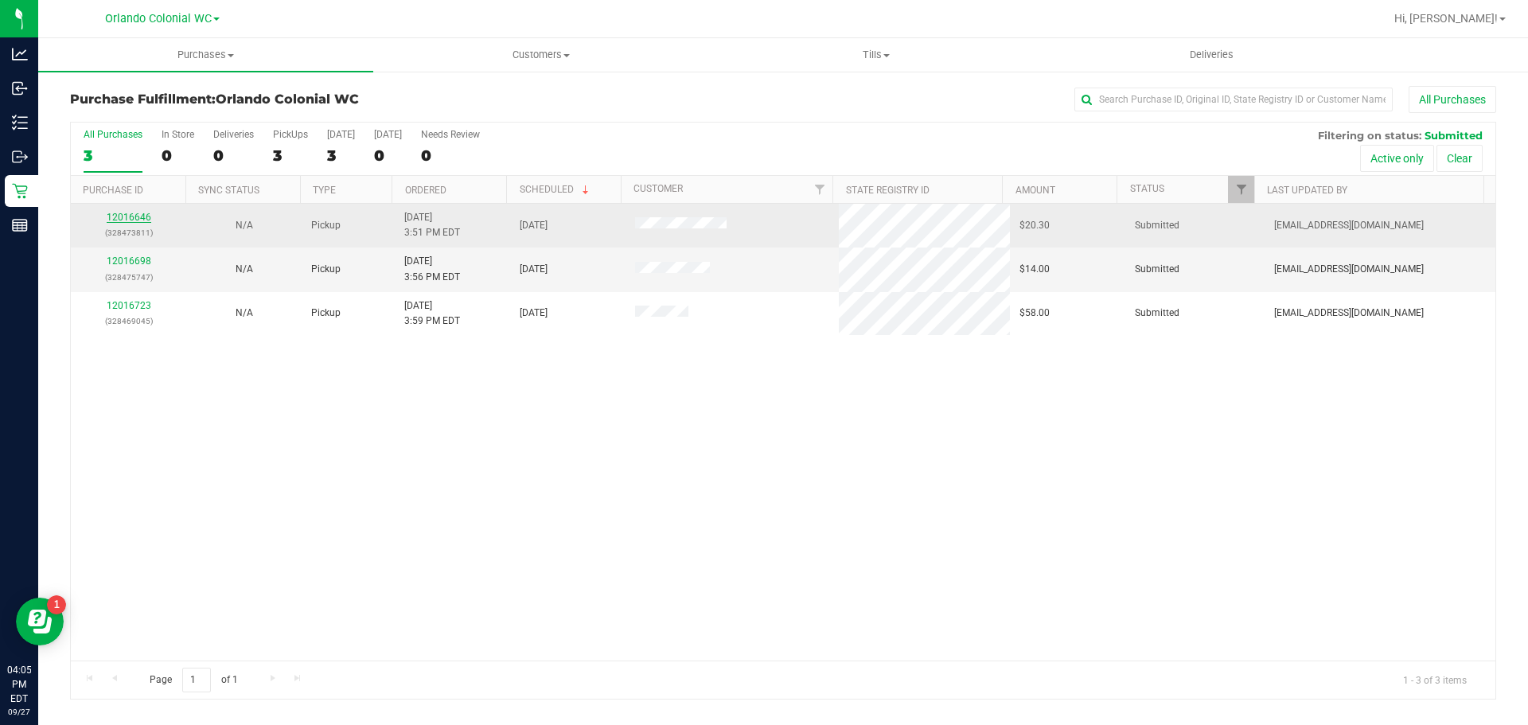
click at [141, 217] on link "12016646" at bounding box center [129, 217] width 45 height 11
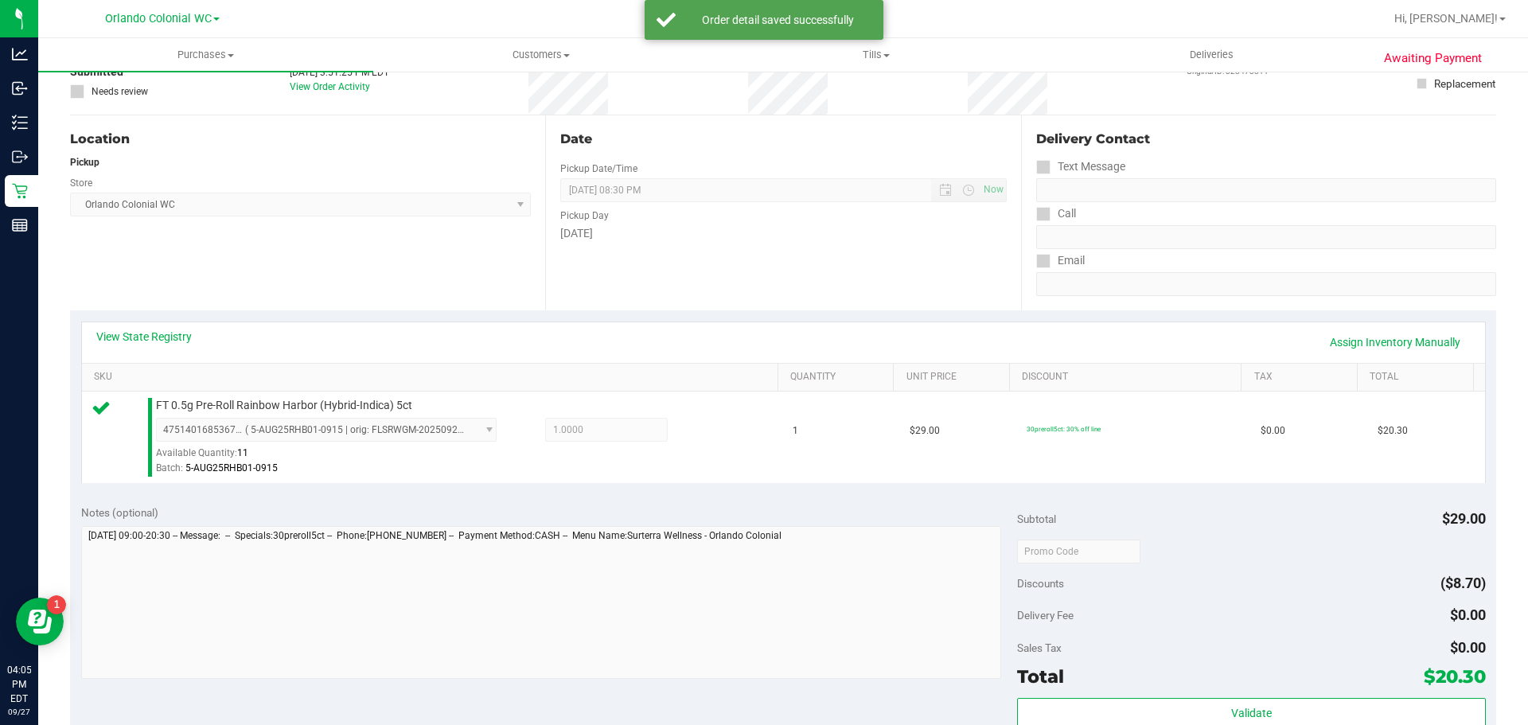
scroll to position [251, 0]
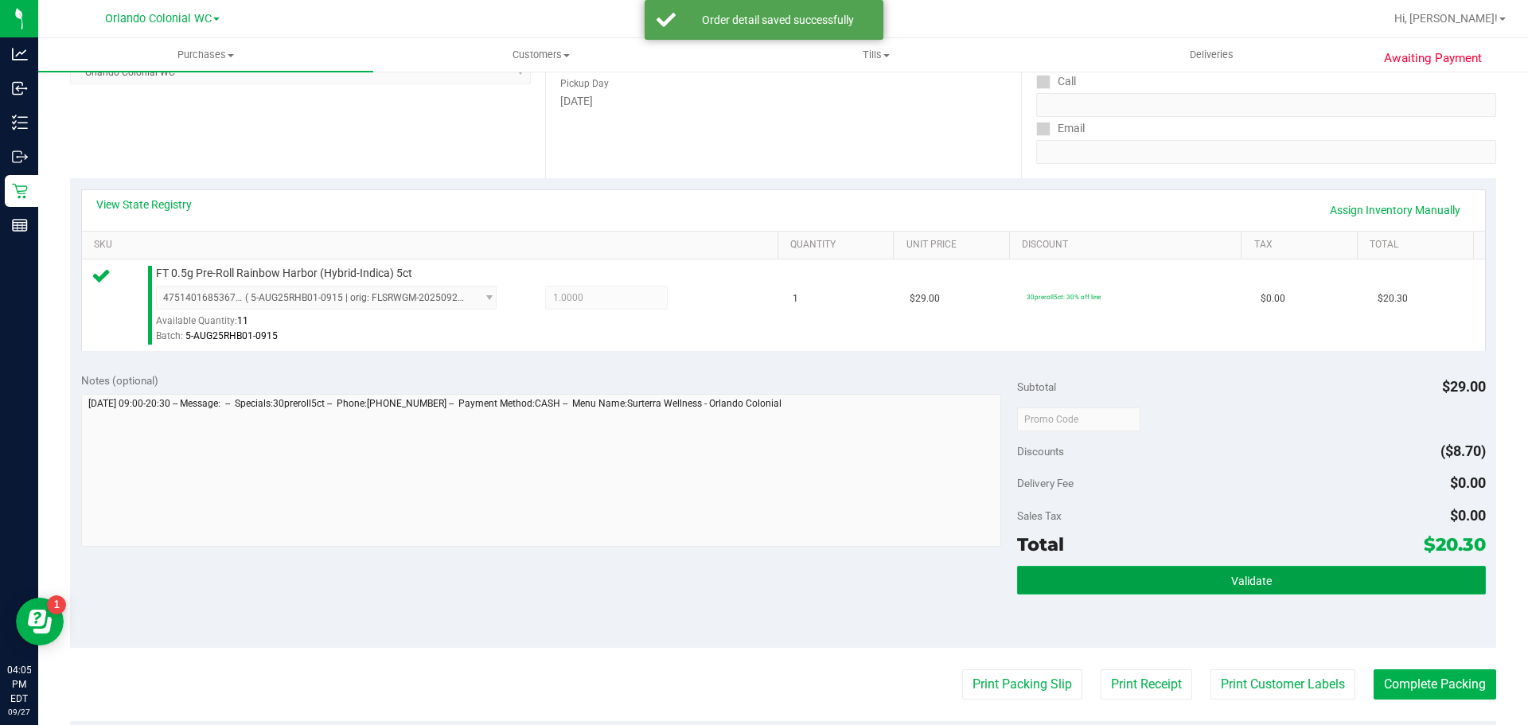
click at [1278, 589] on button "Validate" at bounding box center [1251, 580] width 468 height 29
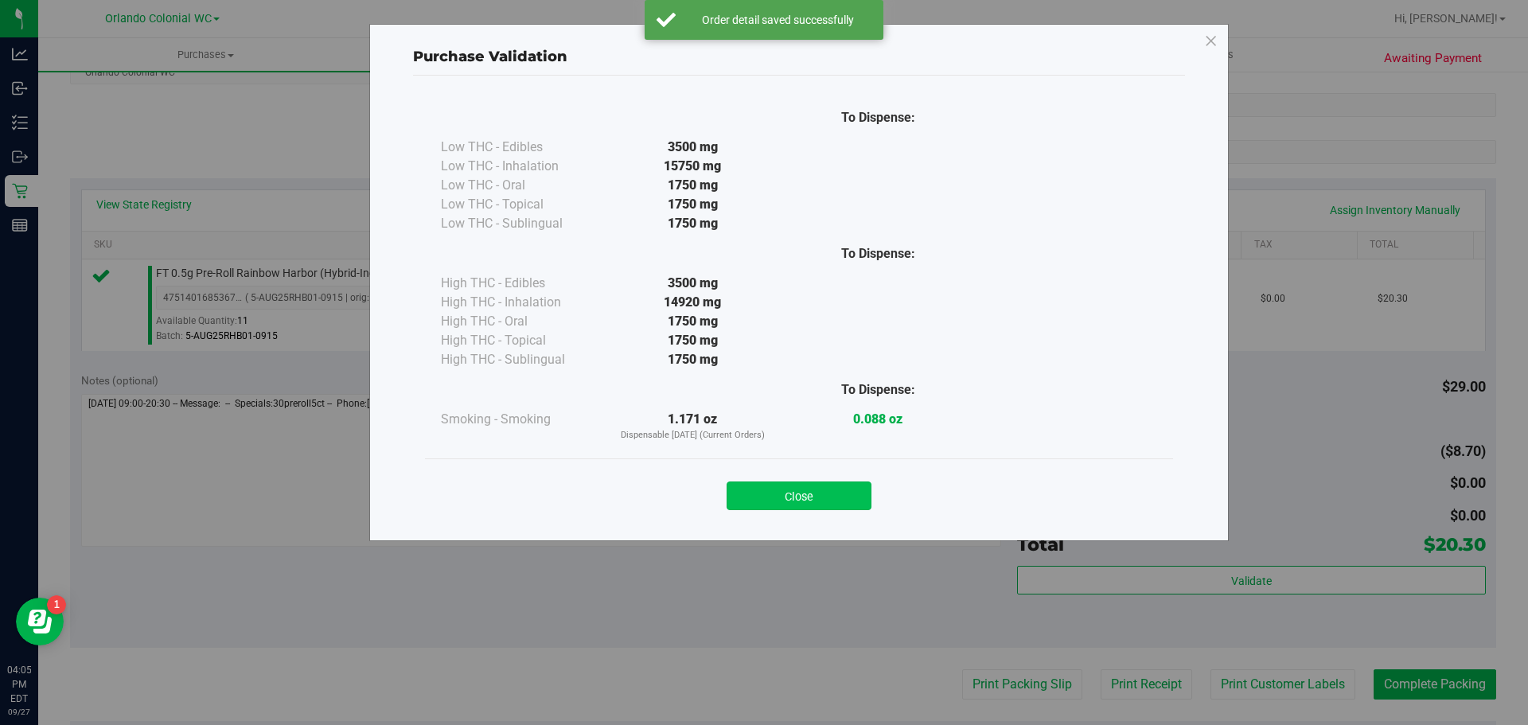
click at [808, 503] on button "Close" at bounding box center [799, 496] width 145 height 29
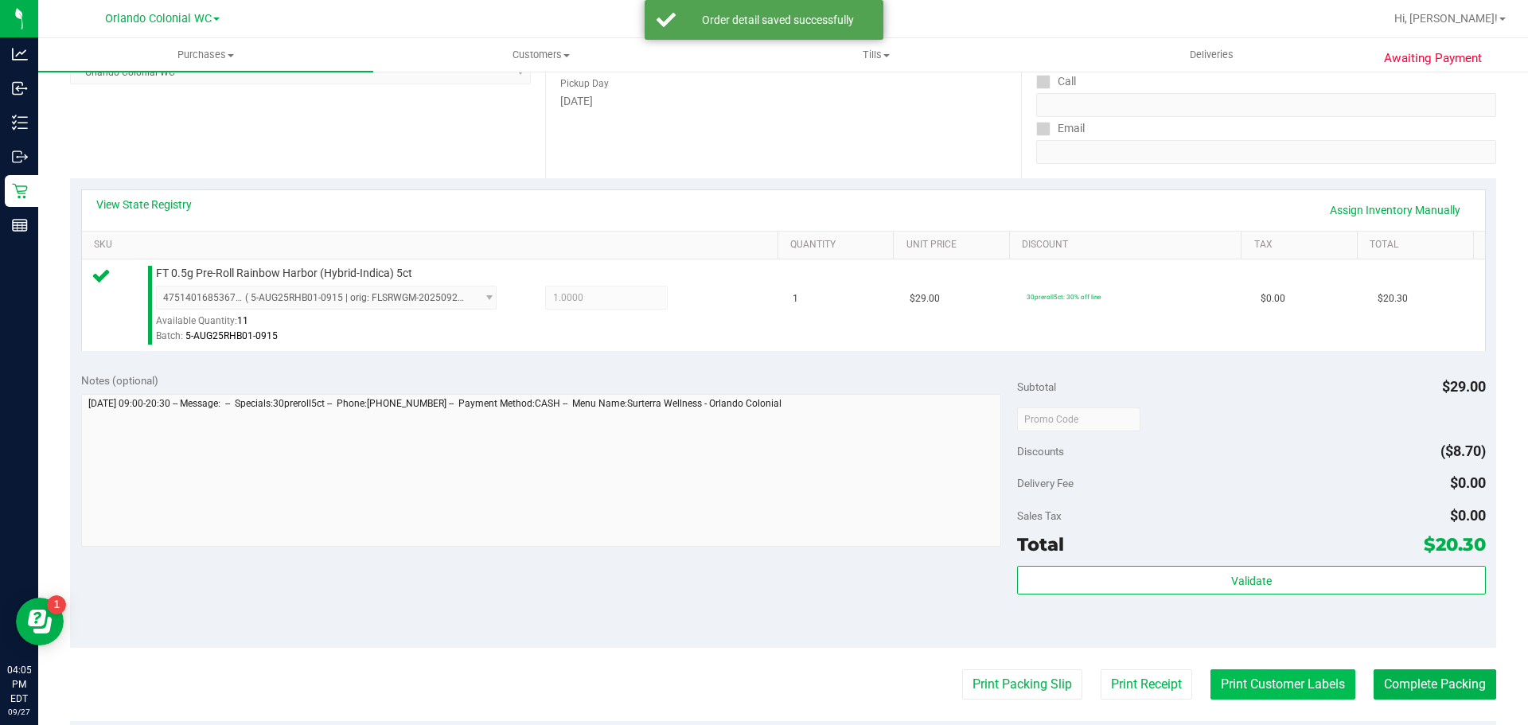
click at [1290, 685] on button "Print Customer Labels" at bounding box center [1283, 685] width 145 height 30
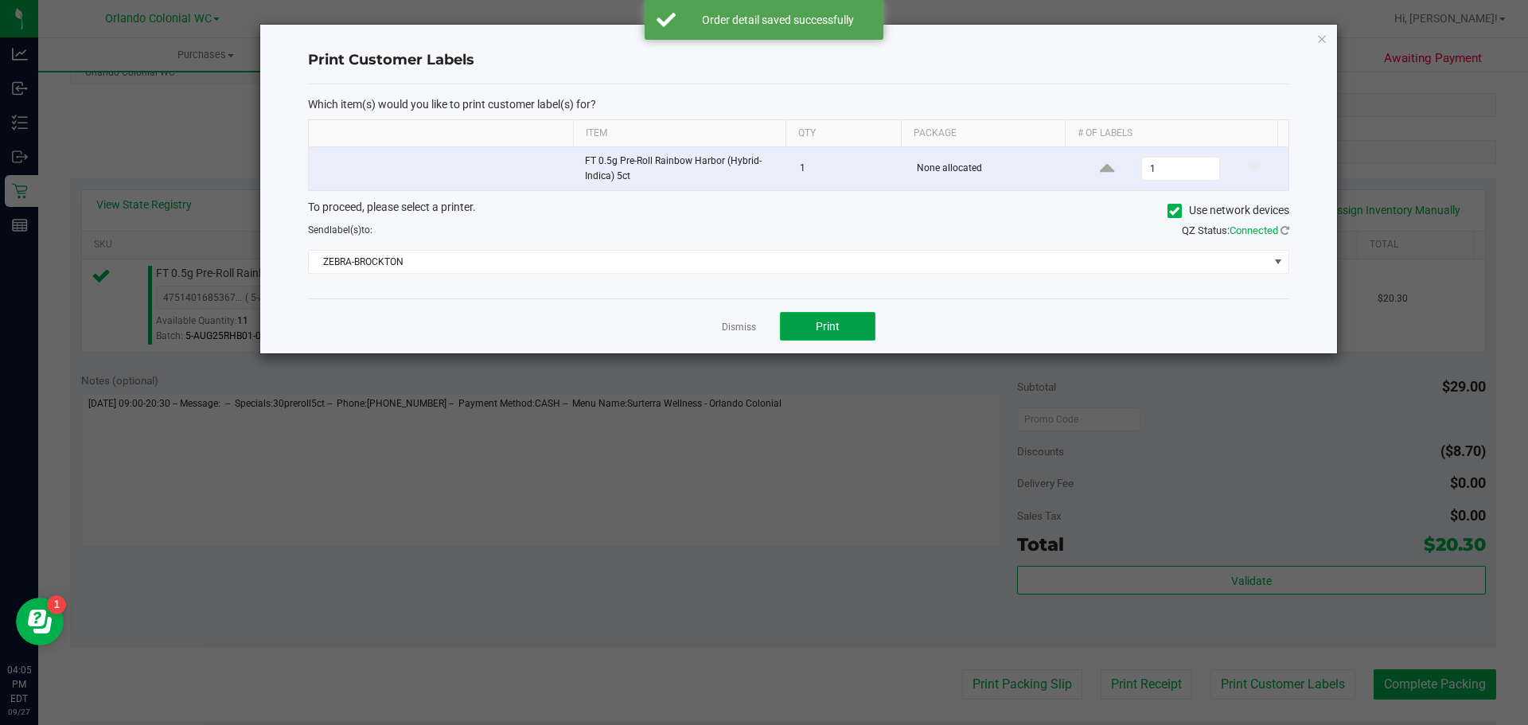
click at [833, 335] on button "Print" at bounding box center [828, 326] width 96 height 29
click at [1322, 37] on icon "button" at bounding box center [1322, 38] width 11 height 19
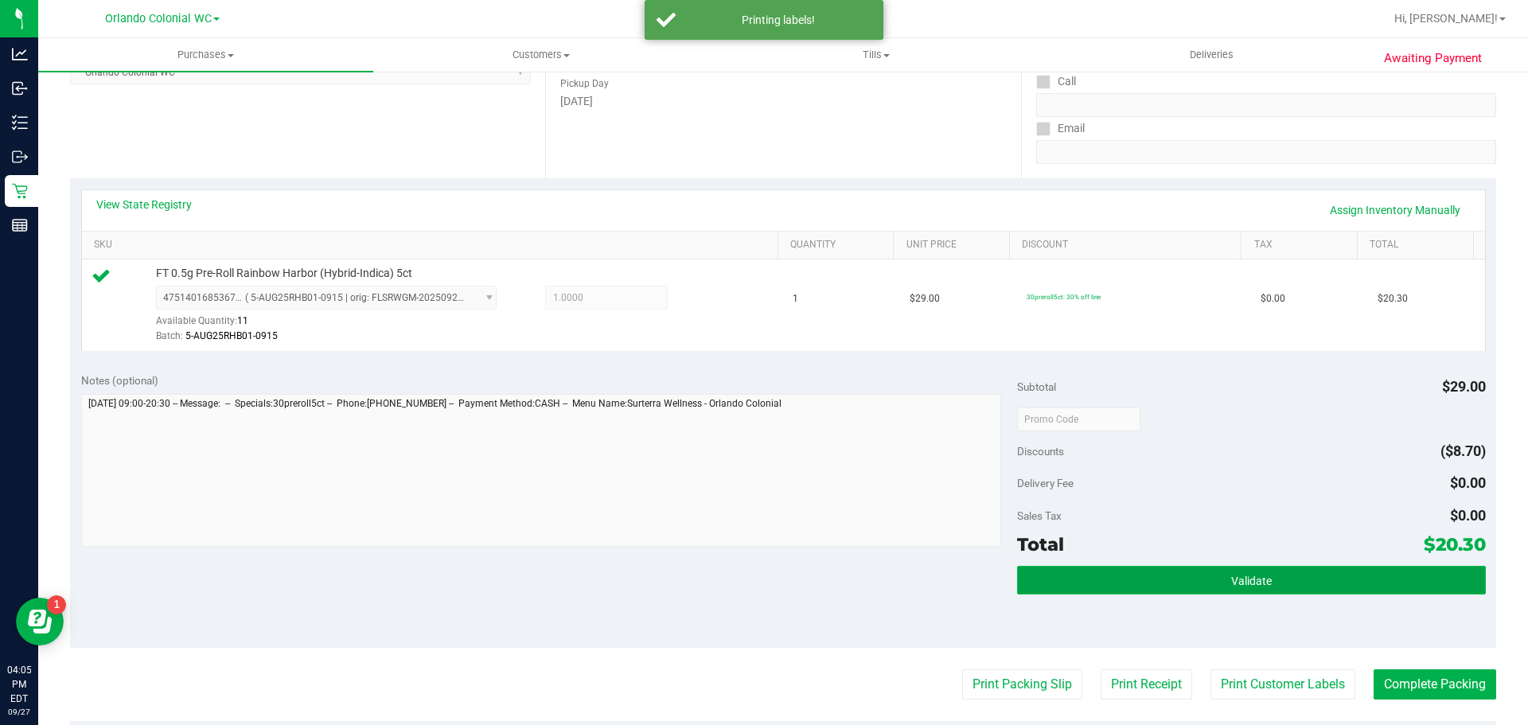
click at [1224, 568] on button "Validate" at bounding box center [1251, 580] width 468 height 29
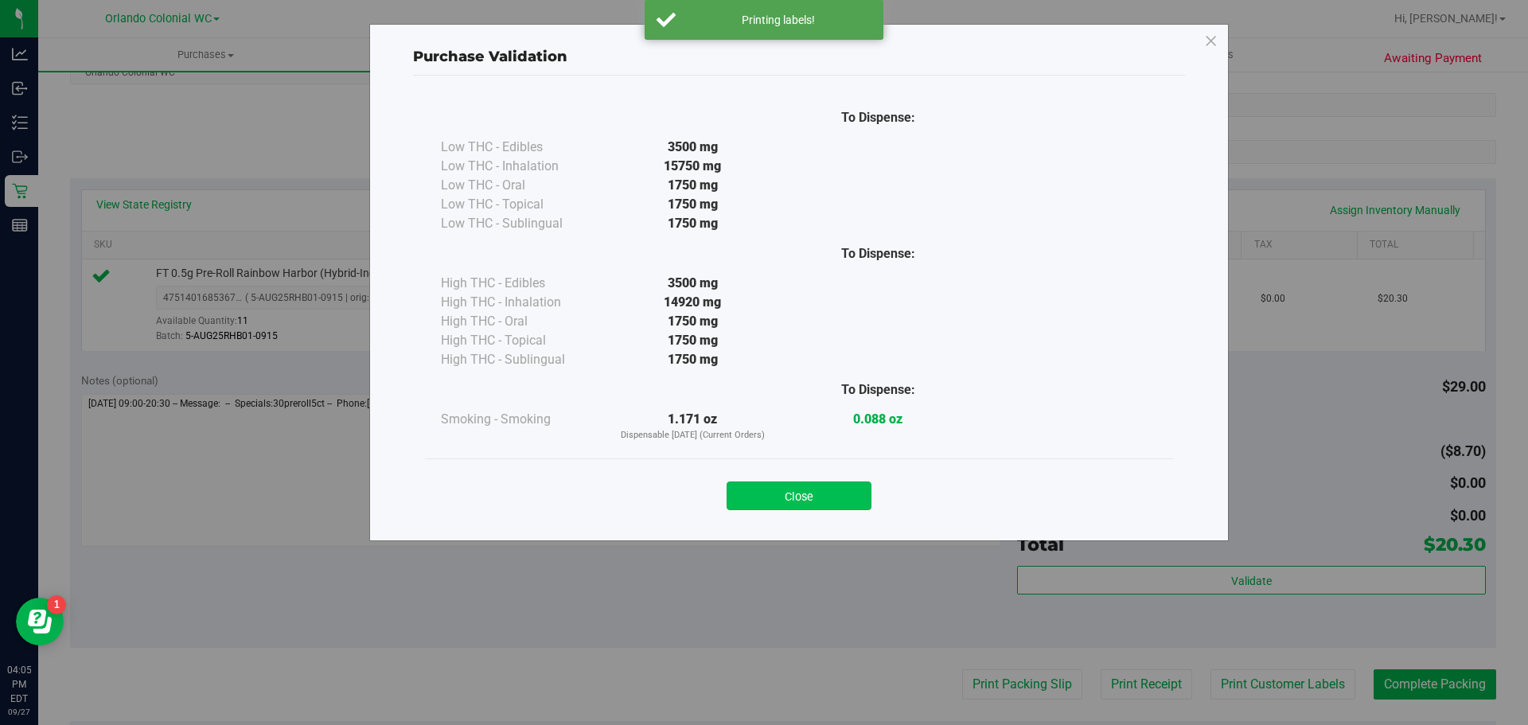
click at [814, 482] on button "Close" at bounding box center [799, 496] width 145 height 29
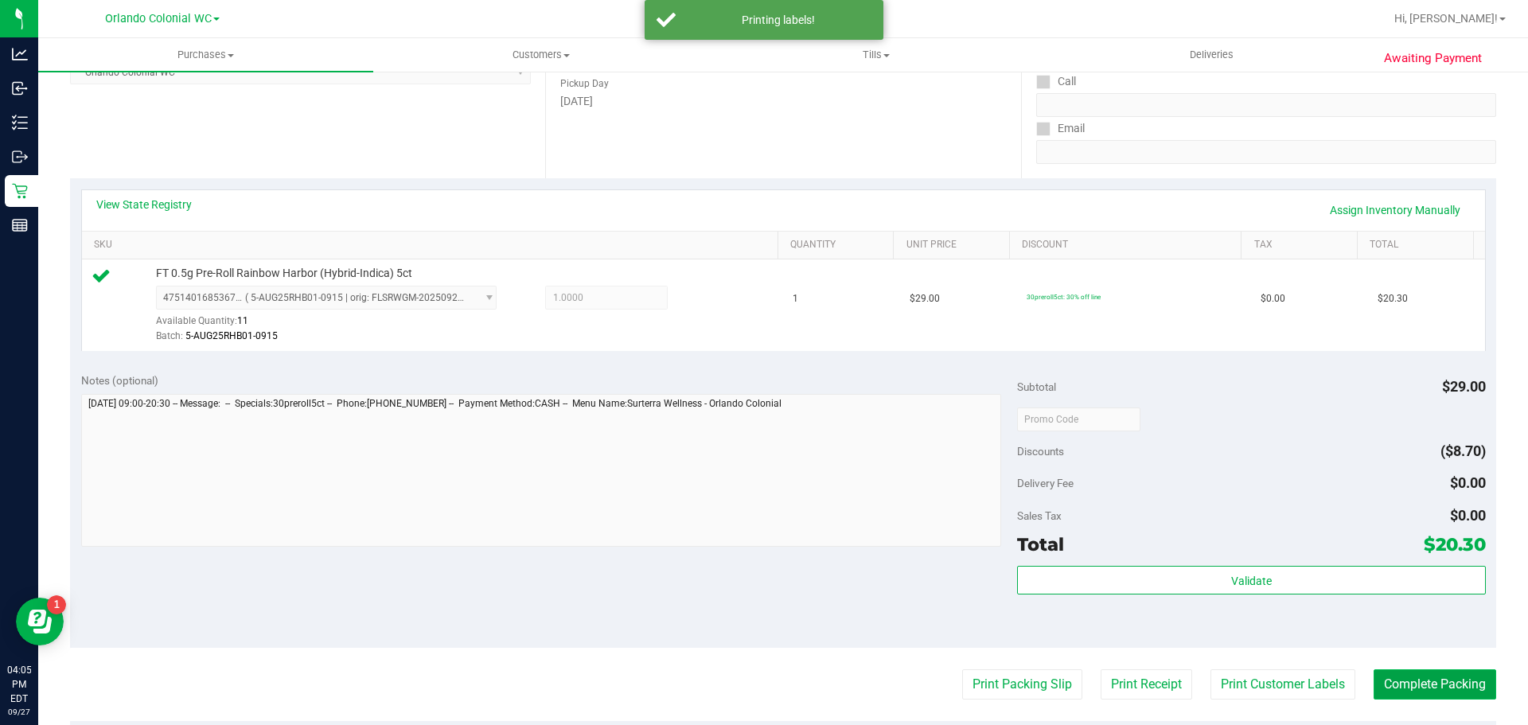
click at [1455, 684] on button "Complete Packing" at bounding box center [1435, 685] width 123 height 30
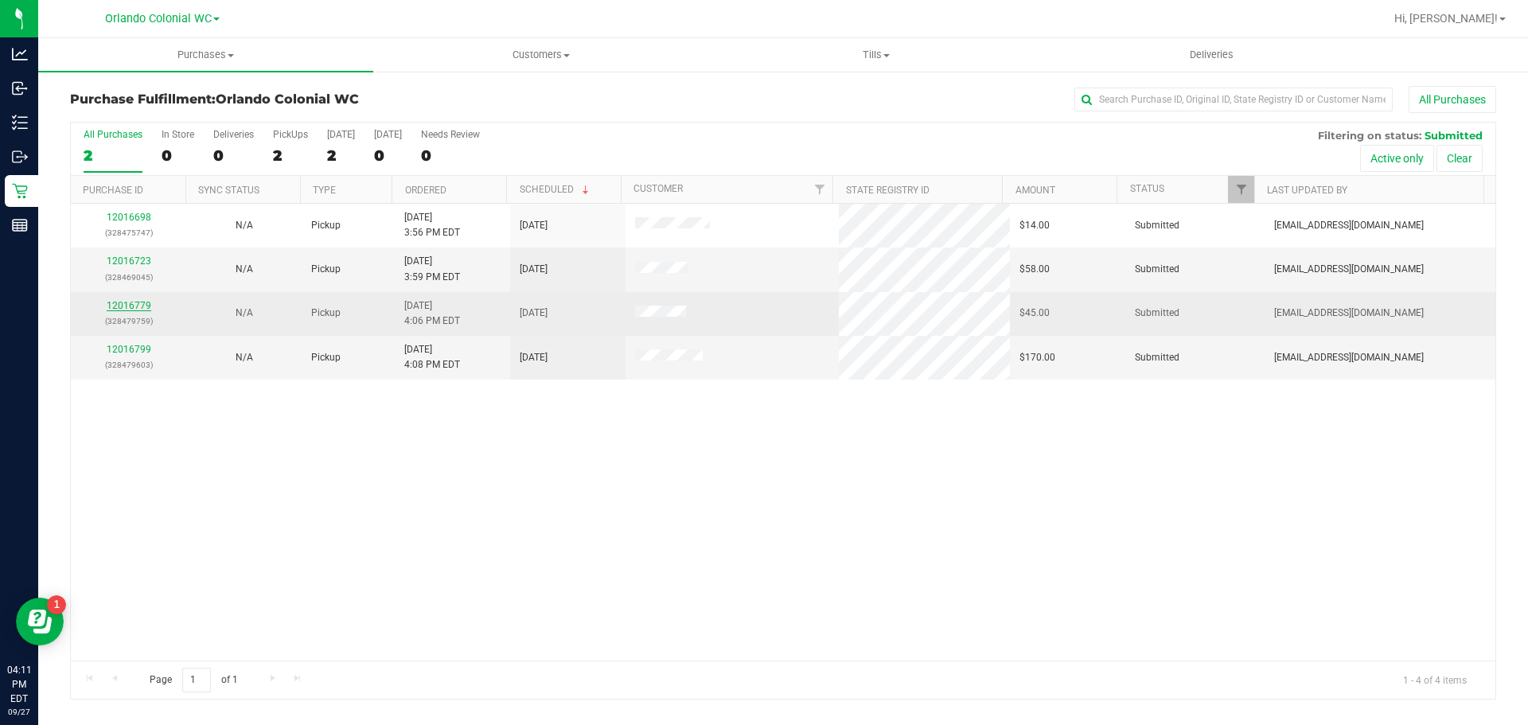
click at [142, 303] on link "12016779" at bounding box center [129, 305] width 45 height 11
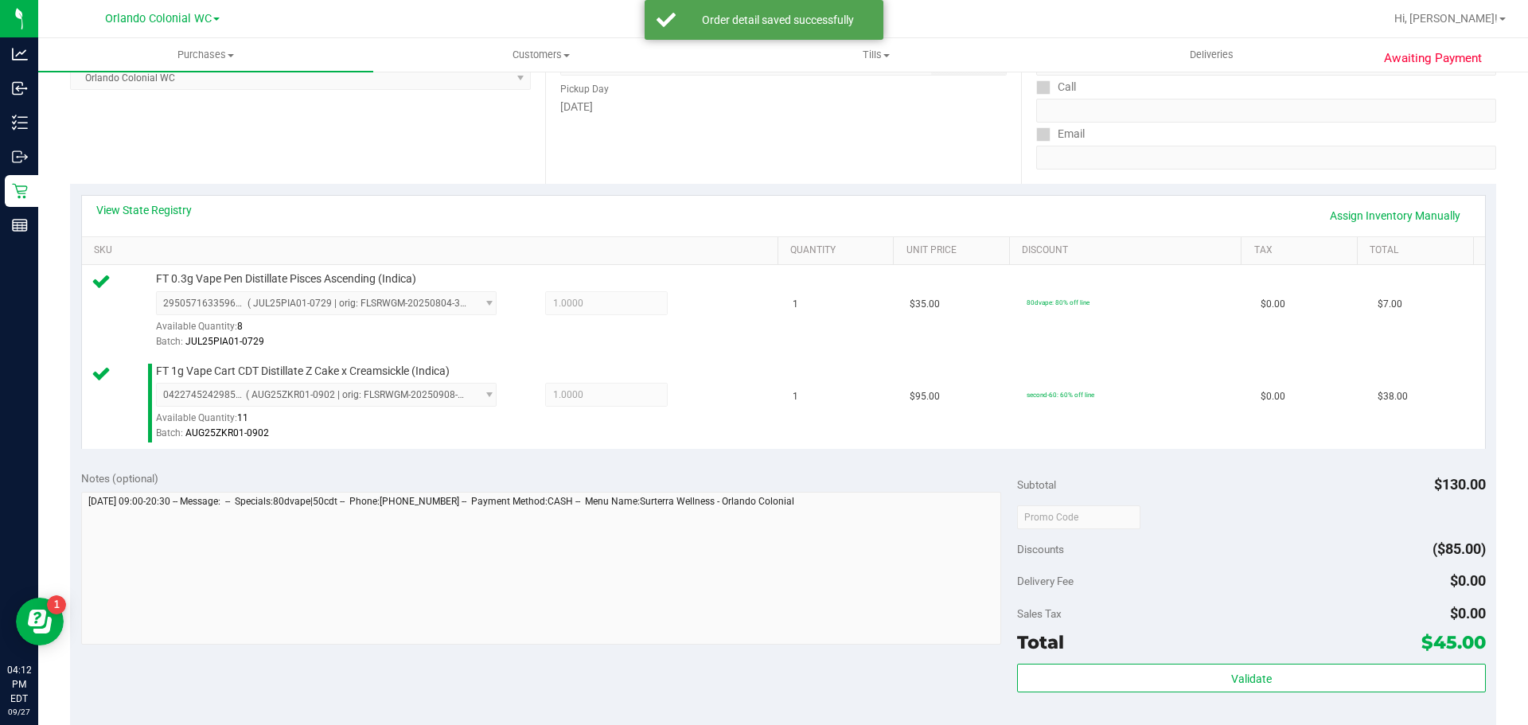
scroll to position [302, 0]
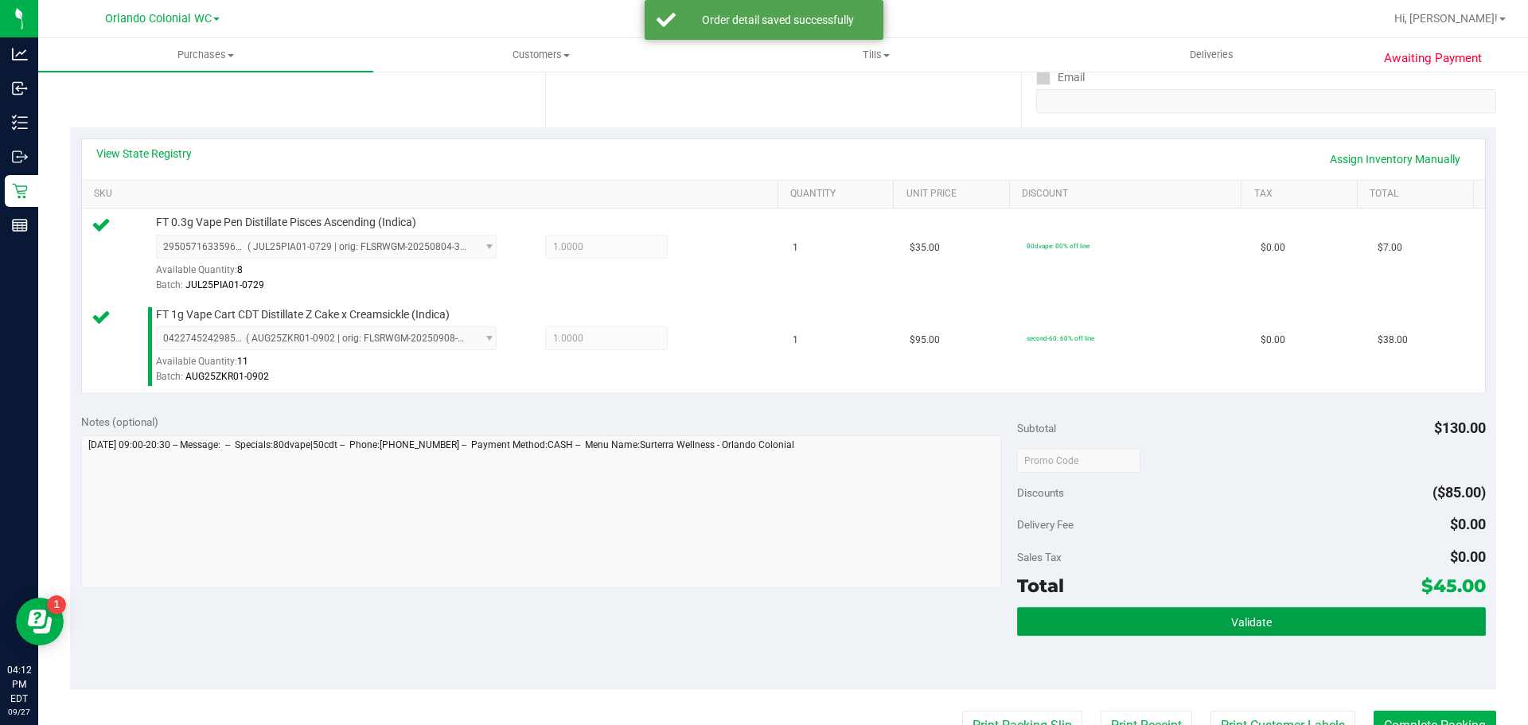
click at [1252, 612] on button "Validate" at bounding box center [1251, 621] width 468 height 29
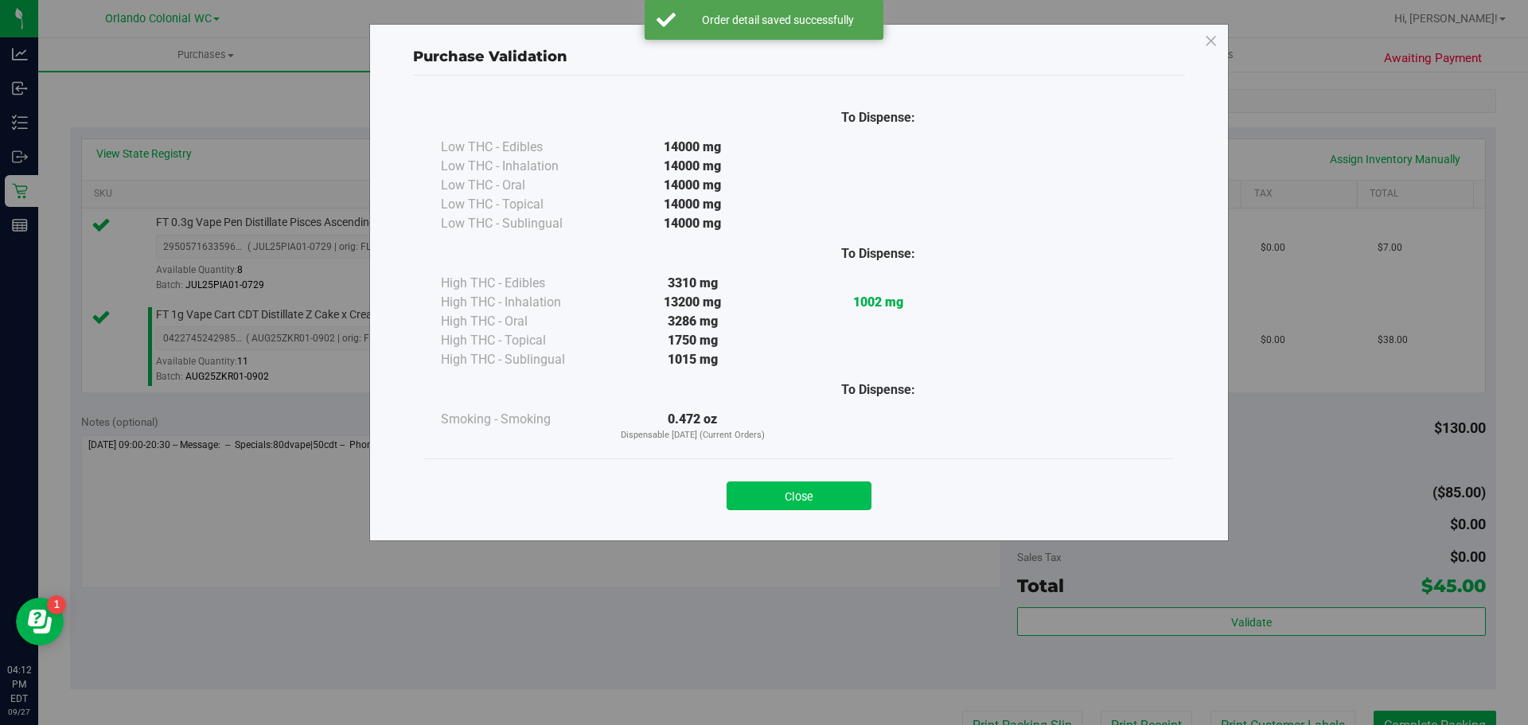
click at [779, 482] on button "Close" at bounding box center [799, 496] width 145 height 29
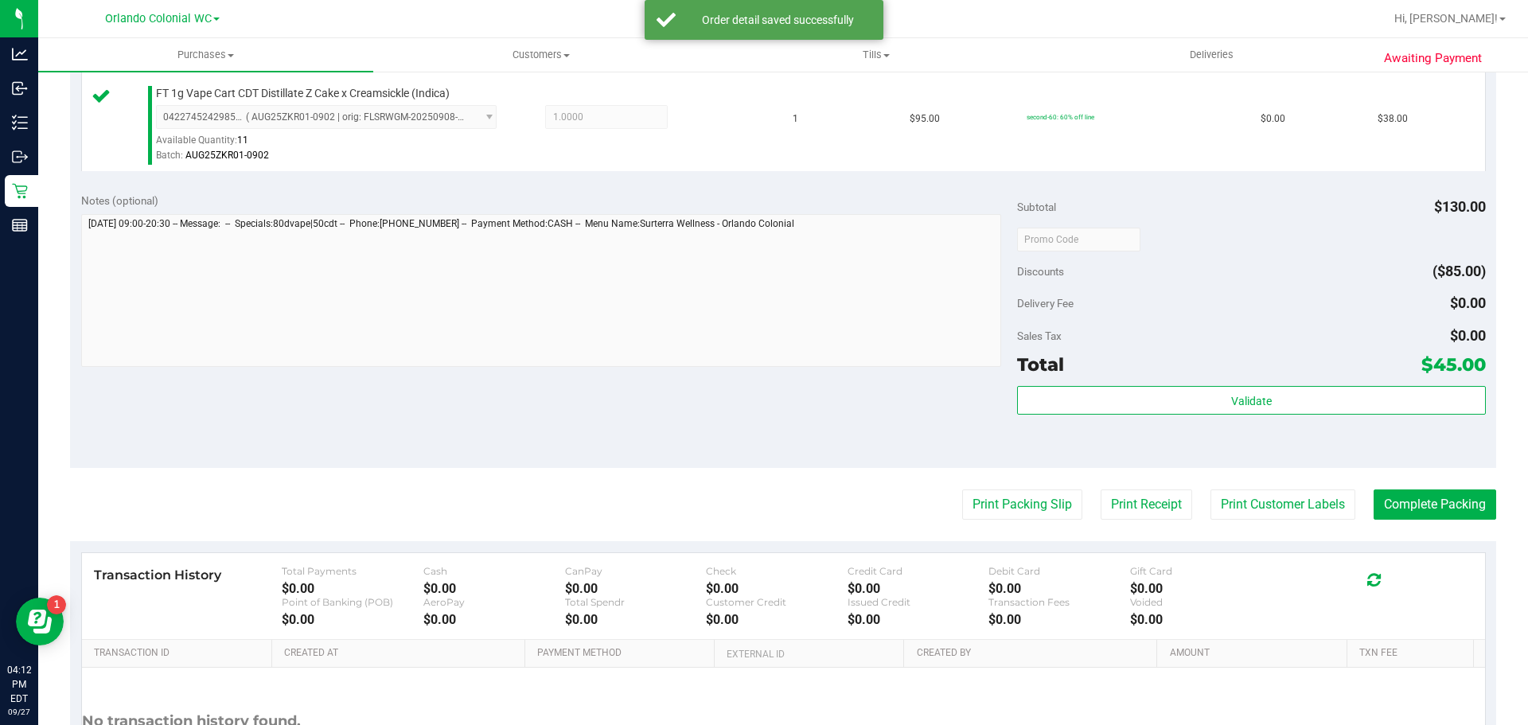
scroll to position [533, 0]
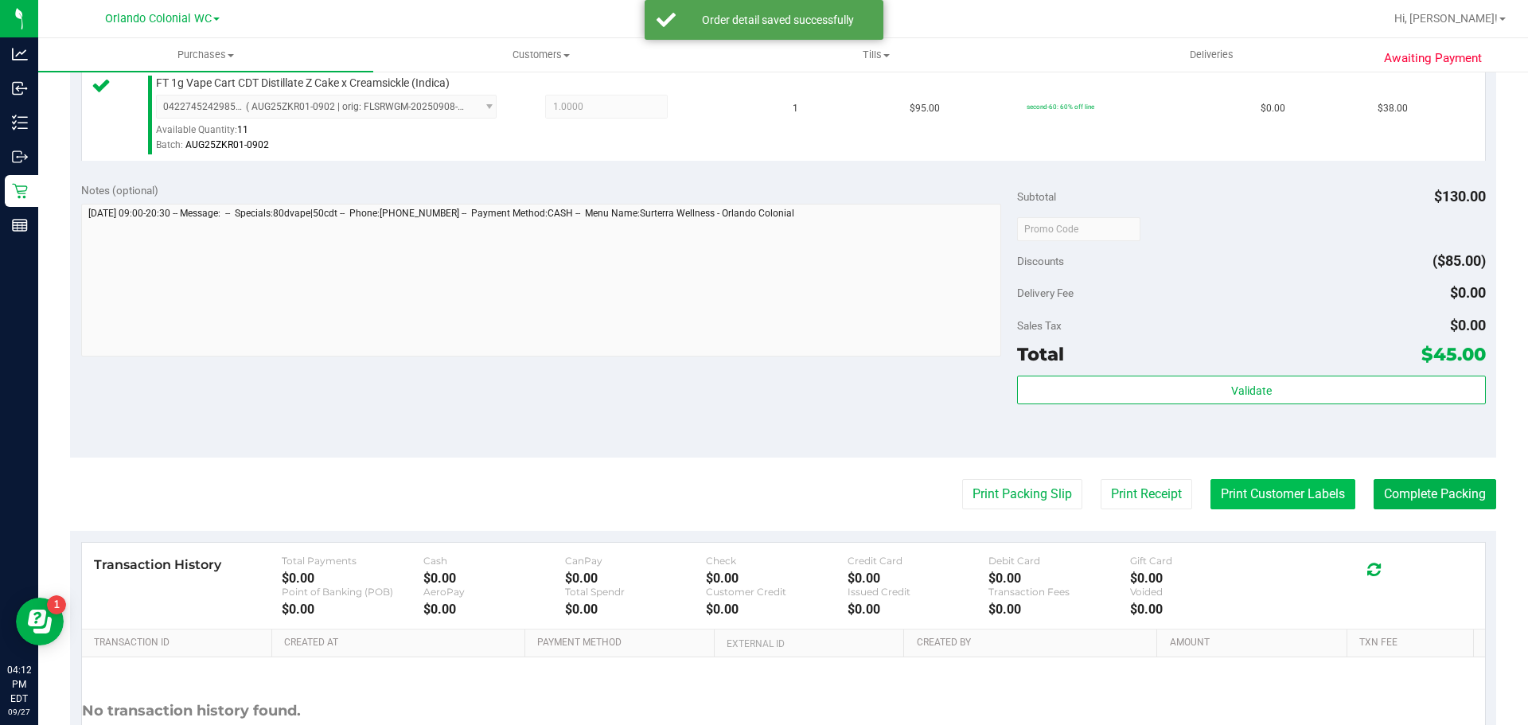
click at [1294, 500] on button "Print Customer Labels" at bounding box center [1283, 494] width 145 height 30
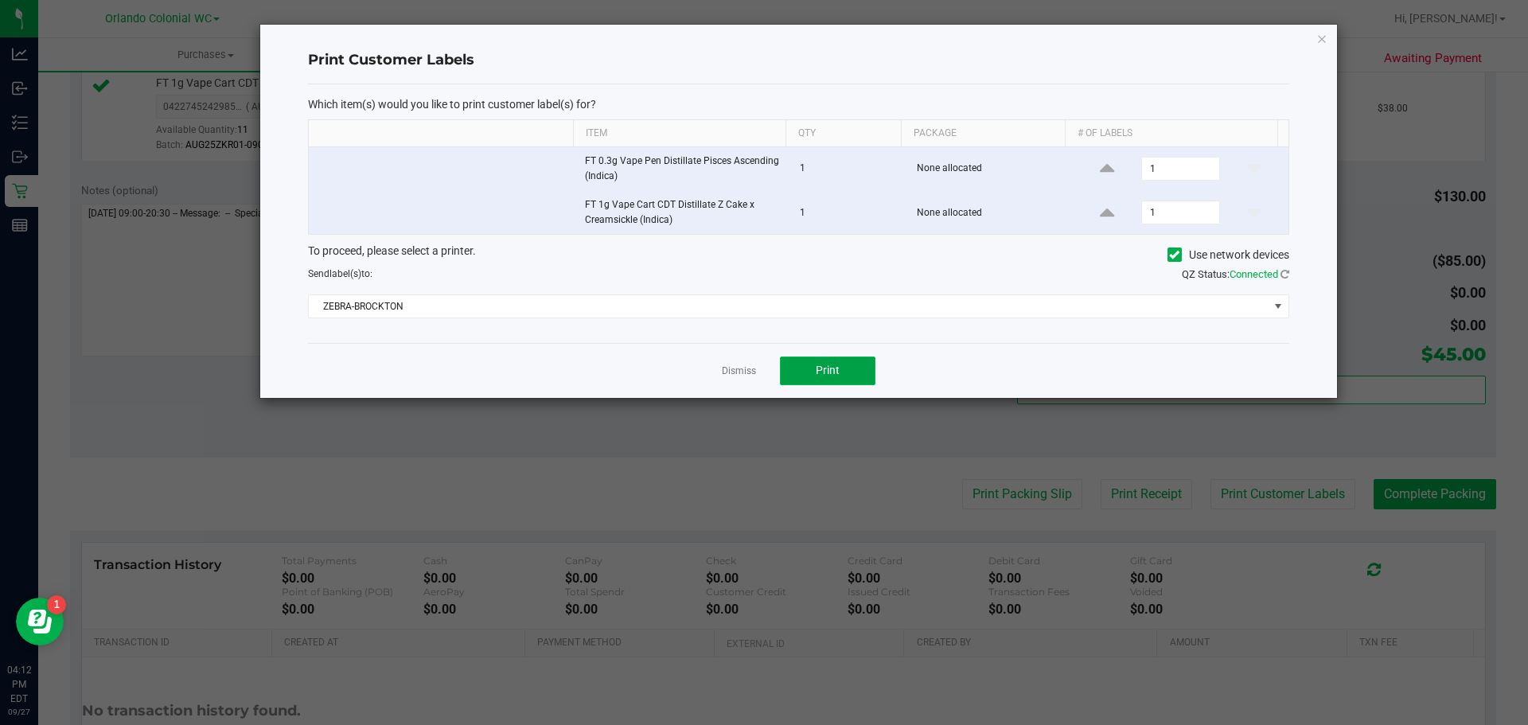
click at [835, 370] on span "Print" at bounding box center [828, 370] width 24 height 13
click at [1326, 29] on icon "button" at bounding box center [1322, 38] width 11 height 19
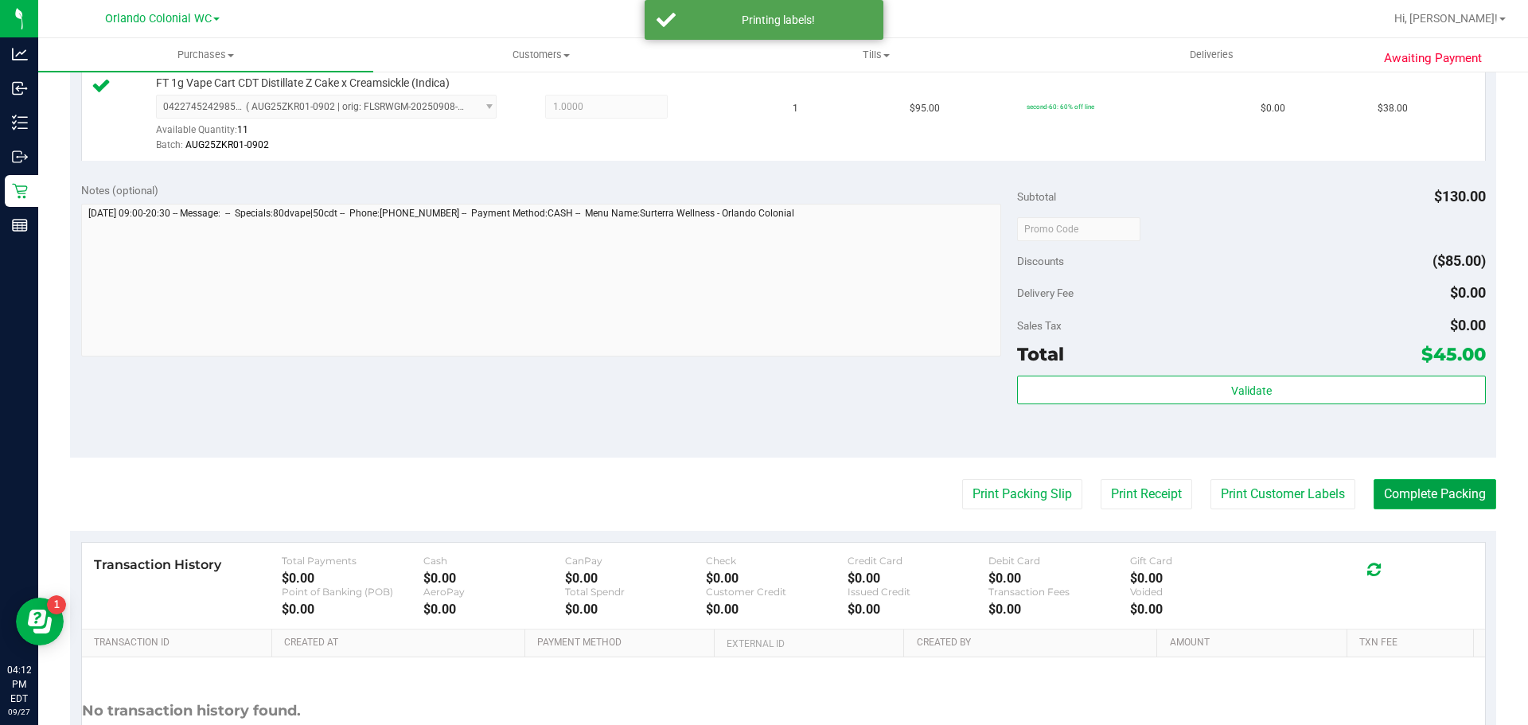
click at [1443, 482] on button "Complete Packing" at bounding box center [1435, 494] width 123 height 30
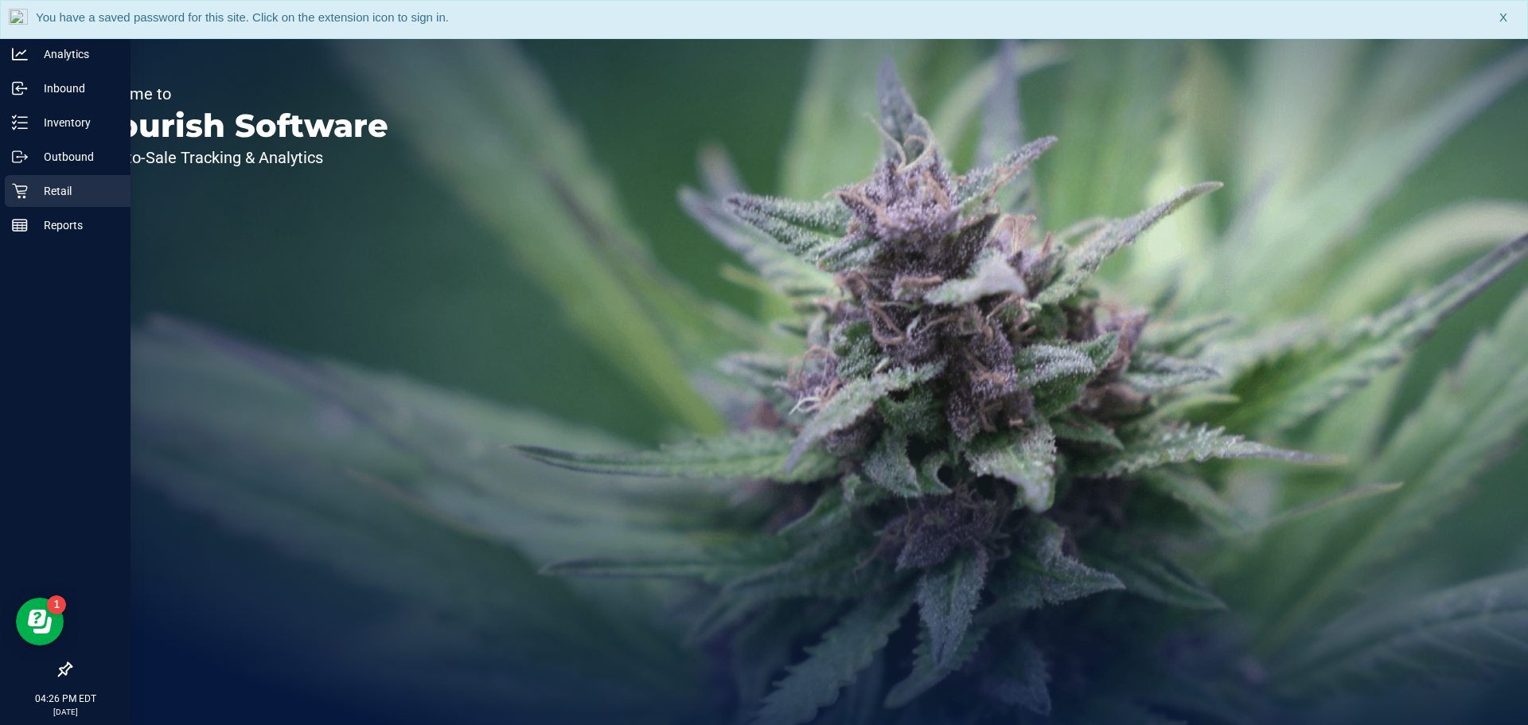
click at [33, 191] on p "Retail" at bounding box center [76, 191] width 96 height 19
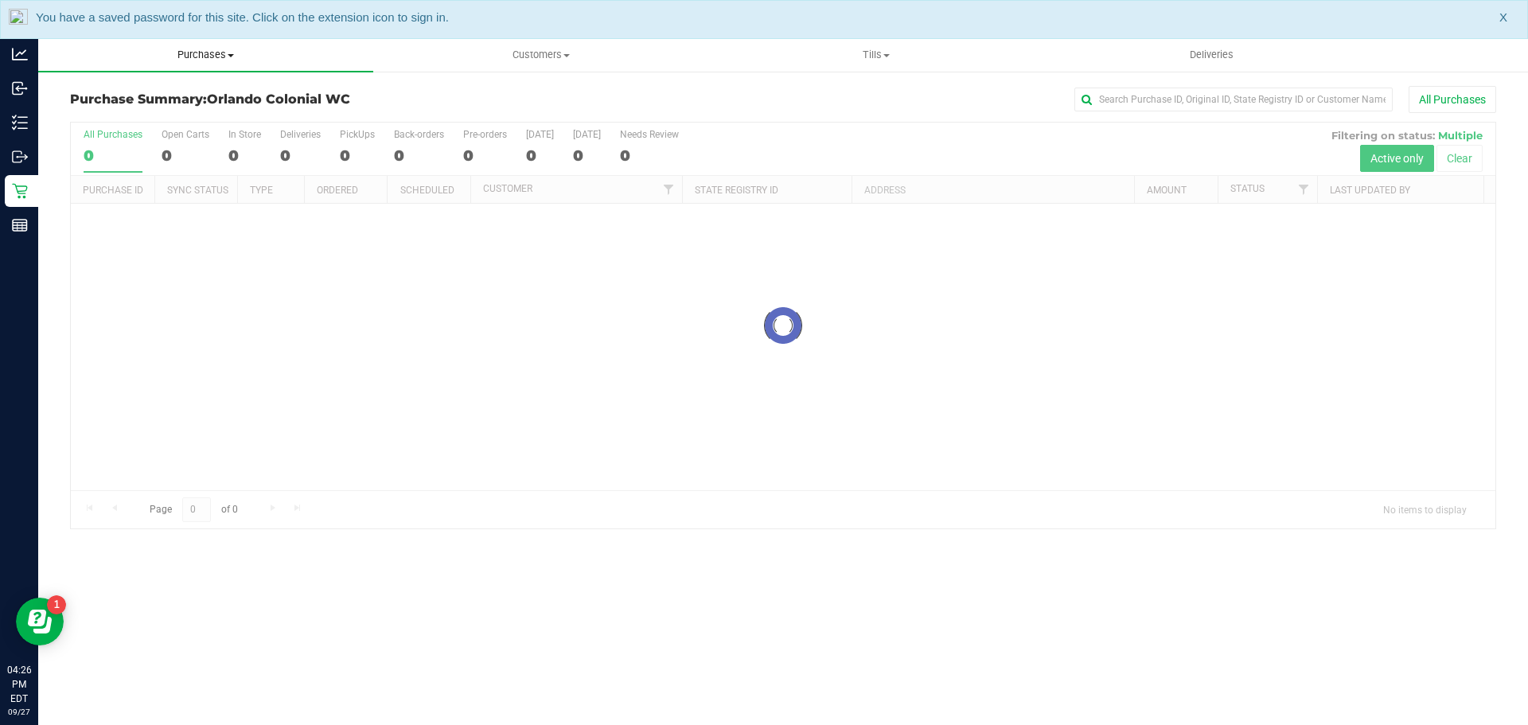
click at [186, 43] on uib-tab-heading "Purchases Summary of purchases Fulfillment All purchases" at bounding box center [205, 54] width 335 height 33
click at [191, 48] on span "Purchases" at bounding box center [205, 55] width 335 height 14
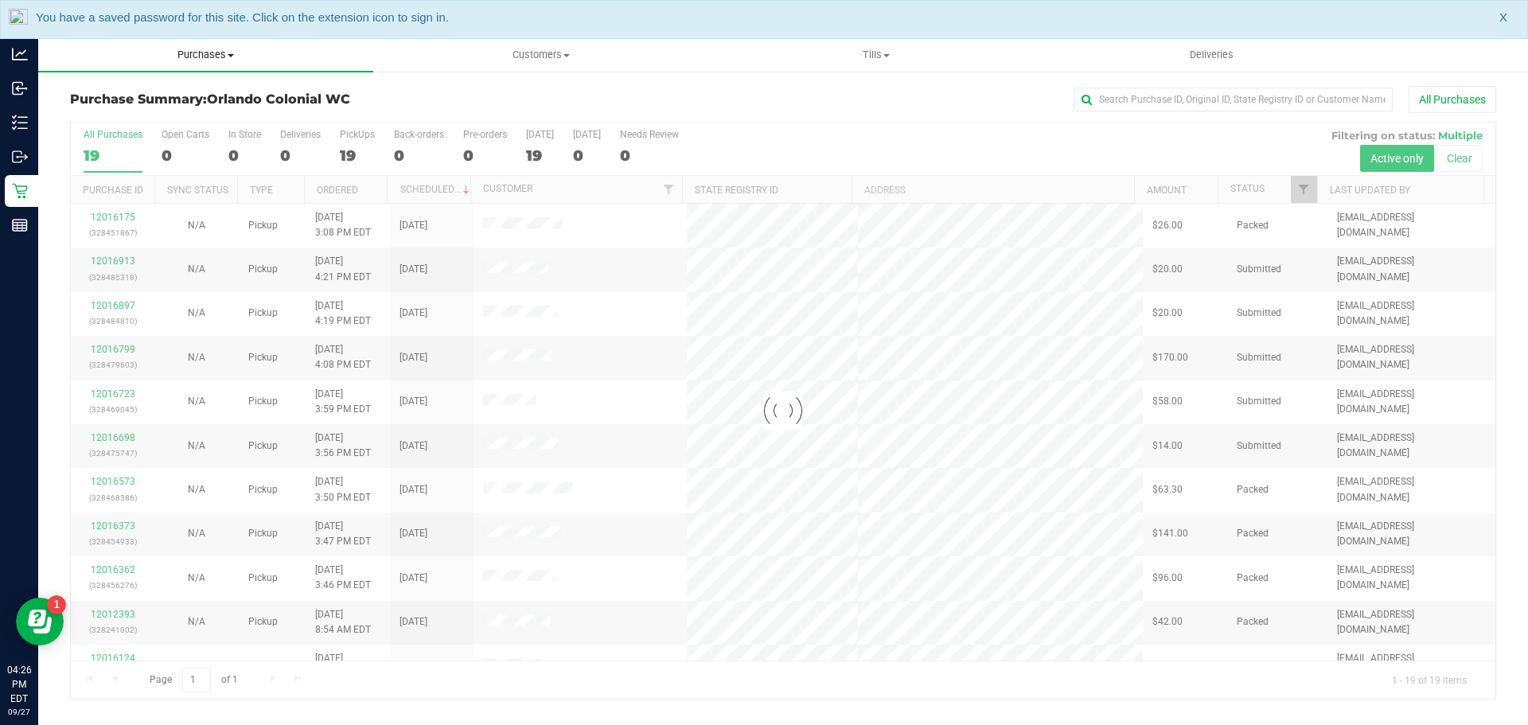
click at [201, 53] on span "Purchases" at bounding box center [205, 55] width 335 height 14
click at [99, 118] on span "Fulfillment" at bounding box center [87, 115] width 99 height 14
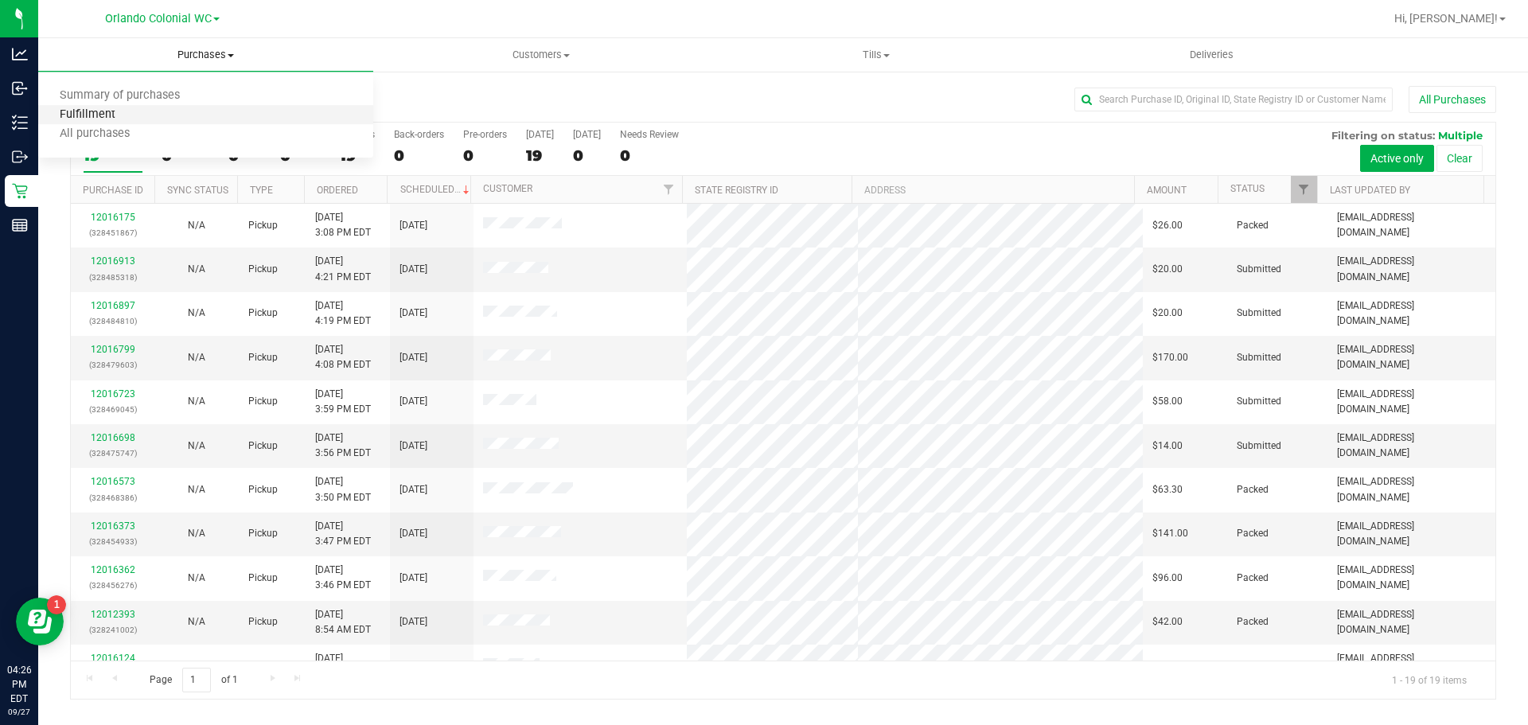
click at [100, 111] on span "Fulfillment" at bounding box center [87, 115] width 99 height 14
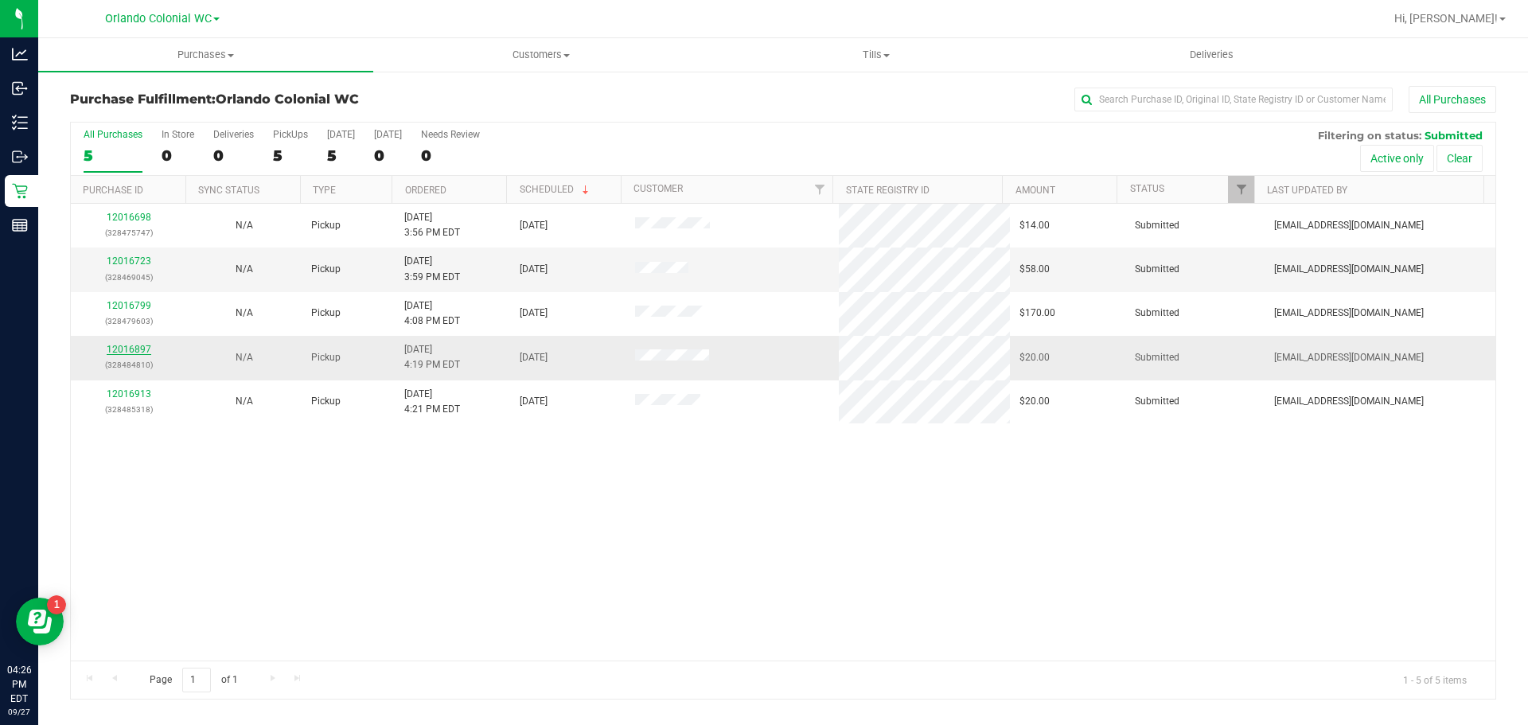
click at [137, 347] on link "12016897" at bounding box center [129, 349] width 45 height 11
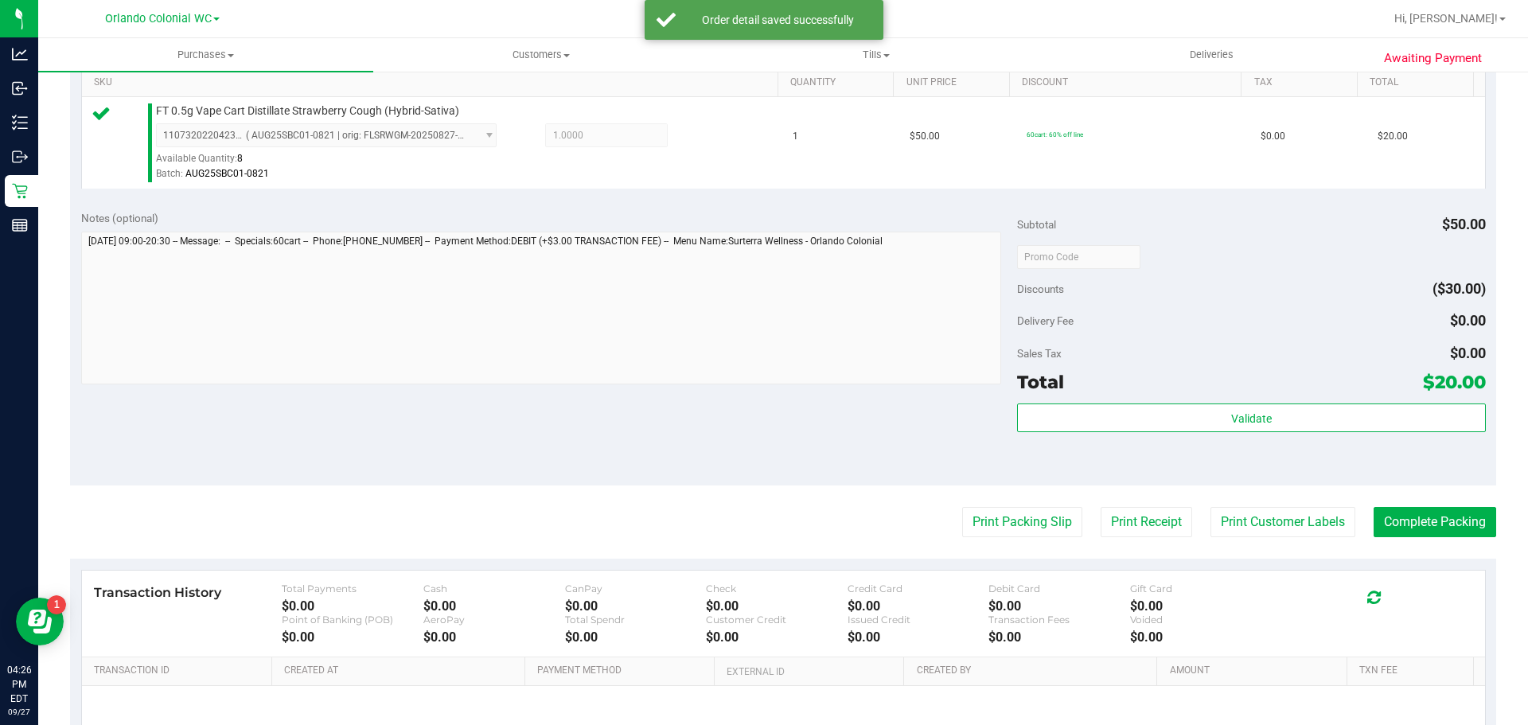
scroll to position [419, 0]
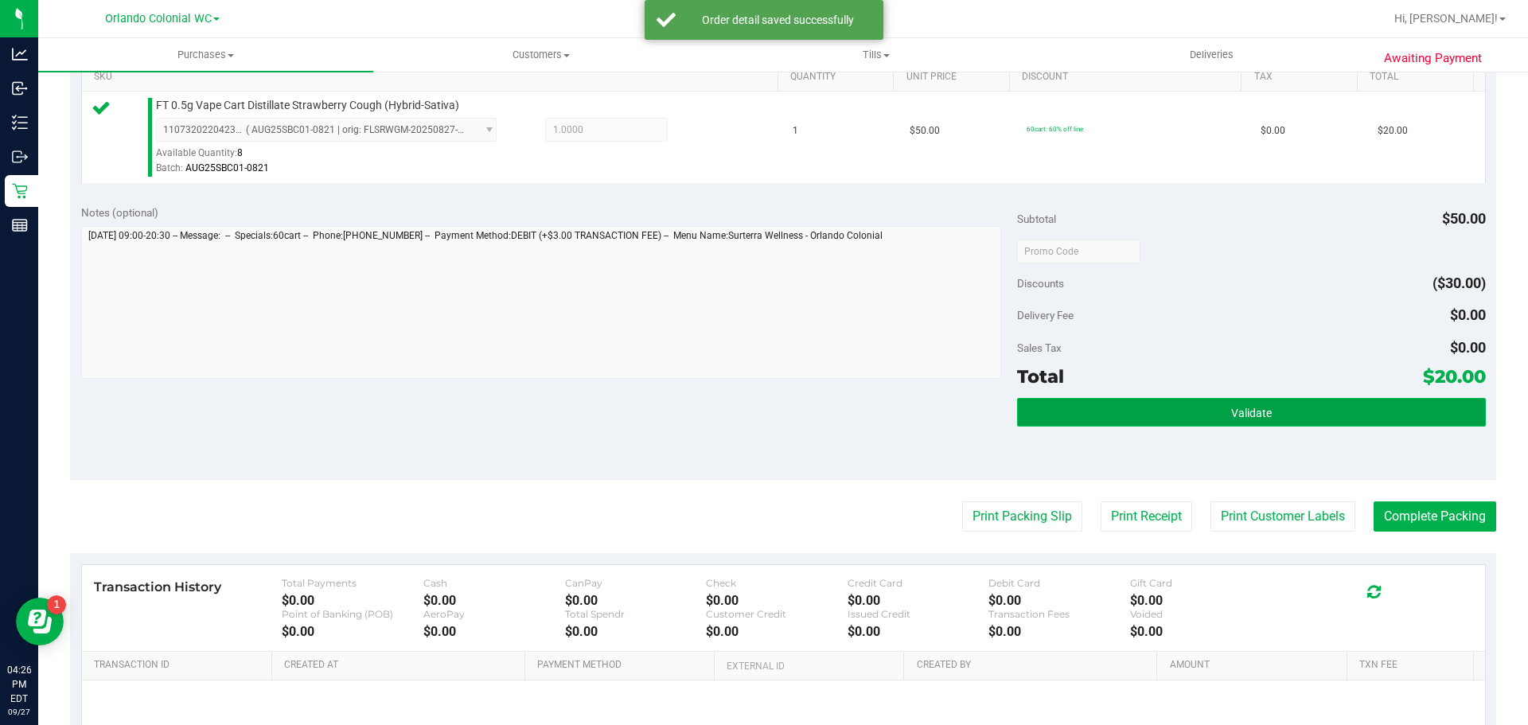
click at [1257, 419] on span "Validate" at bounding box center [1252, 413] width 41 height 13
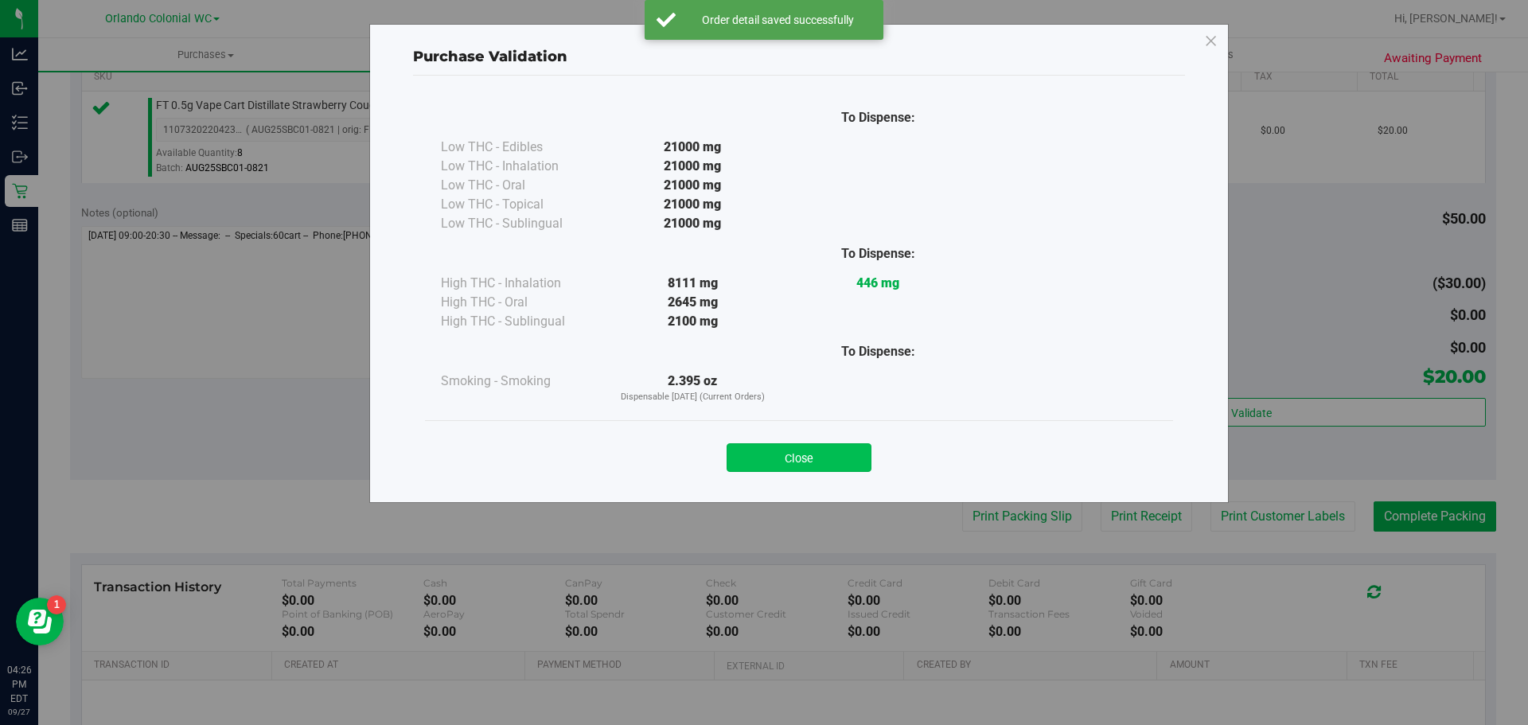
click at [806, 460] on button "Close" at bounding box center [799, 457] width 145 height 29
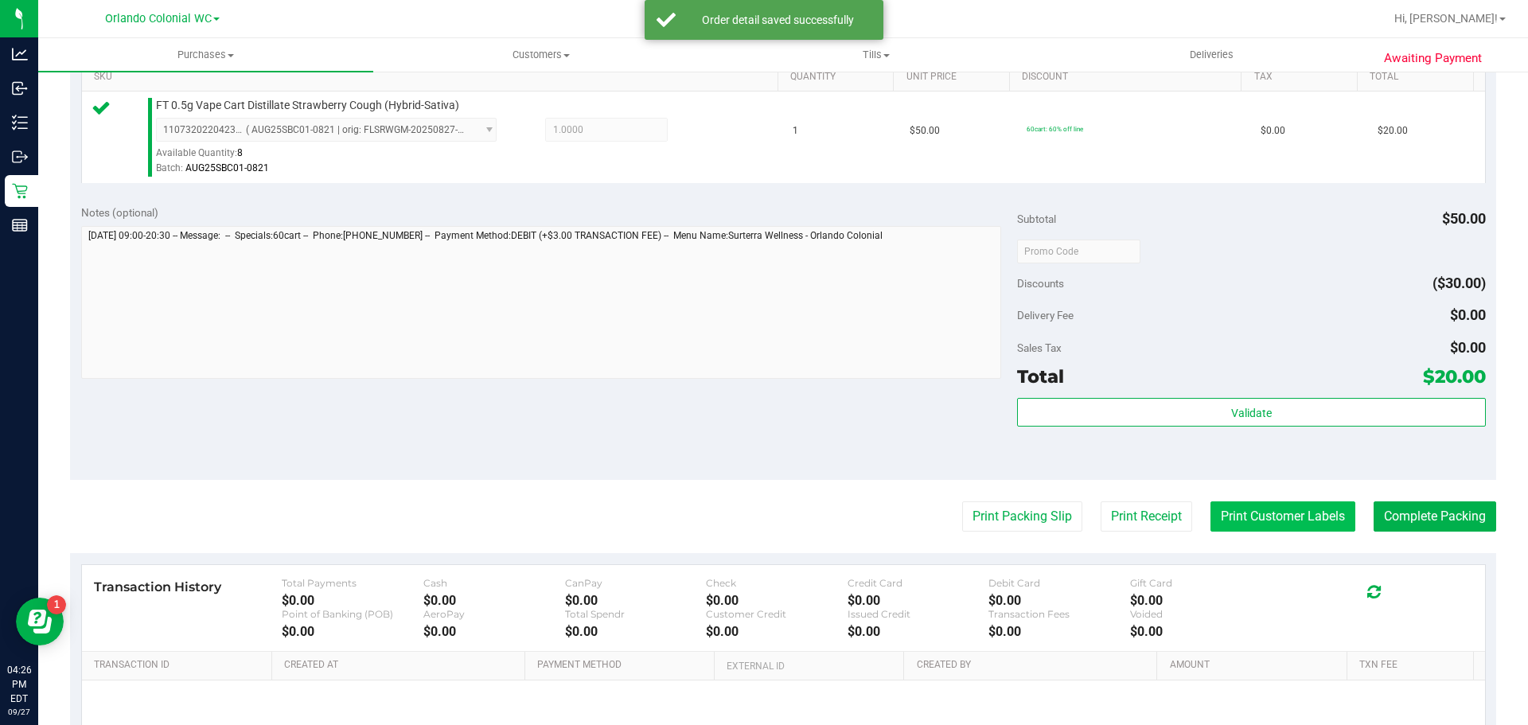
click at [1274, 517] on button "Print Customer Labels" at bounding box center [1283, 517] width 145 height 30
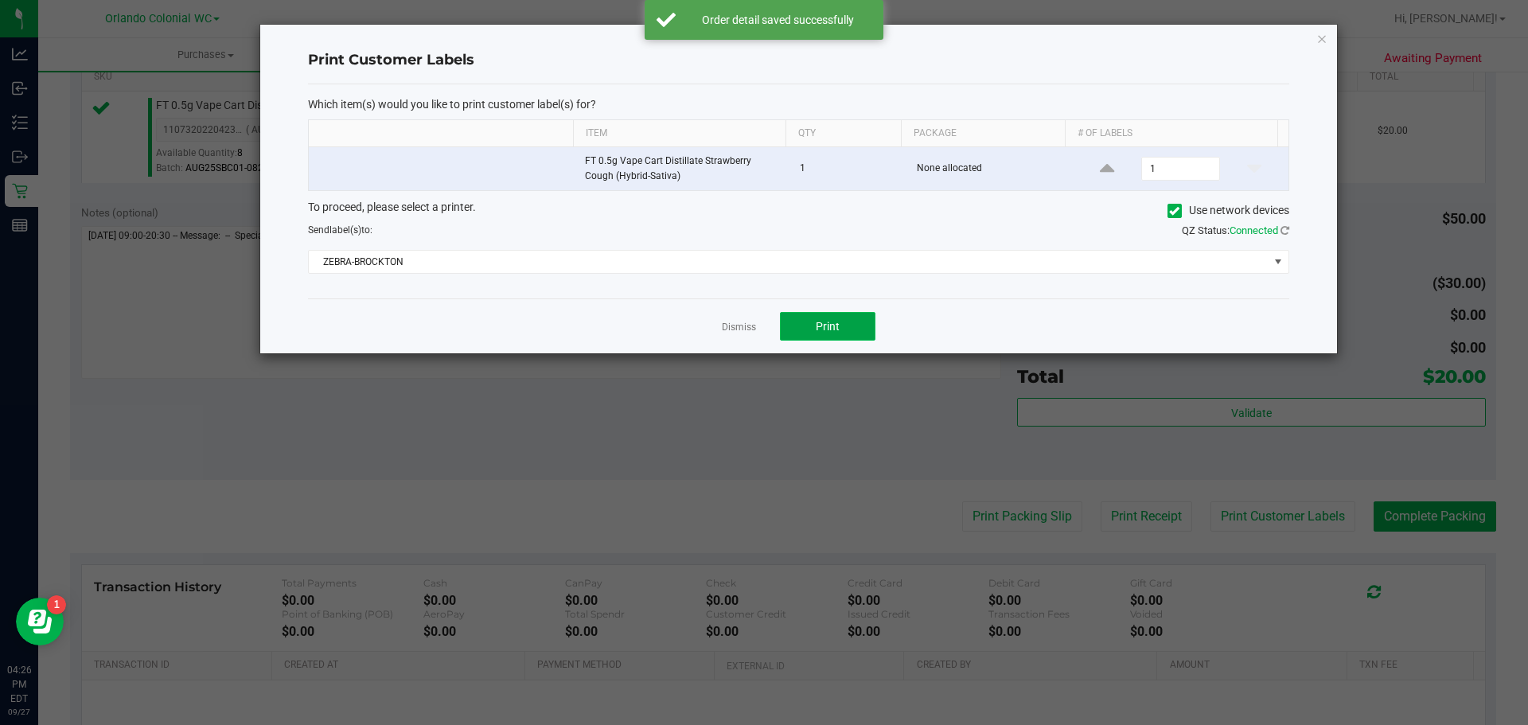
click at [822, 318] on button "Print" at bounding box center [828, 326] width 96 height 29
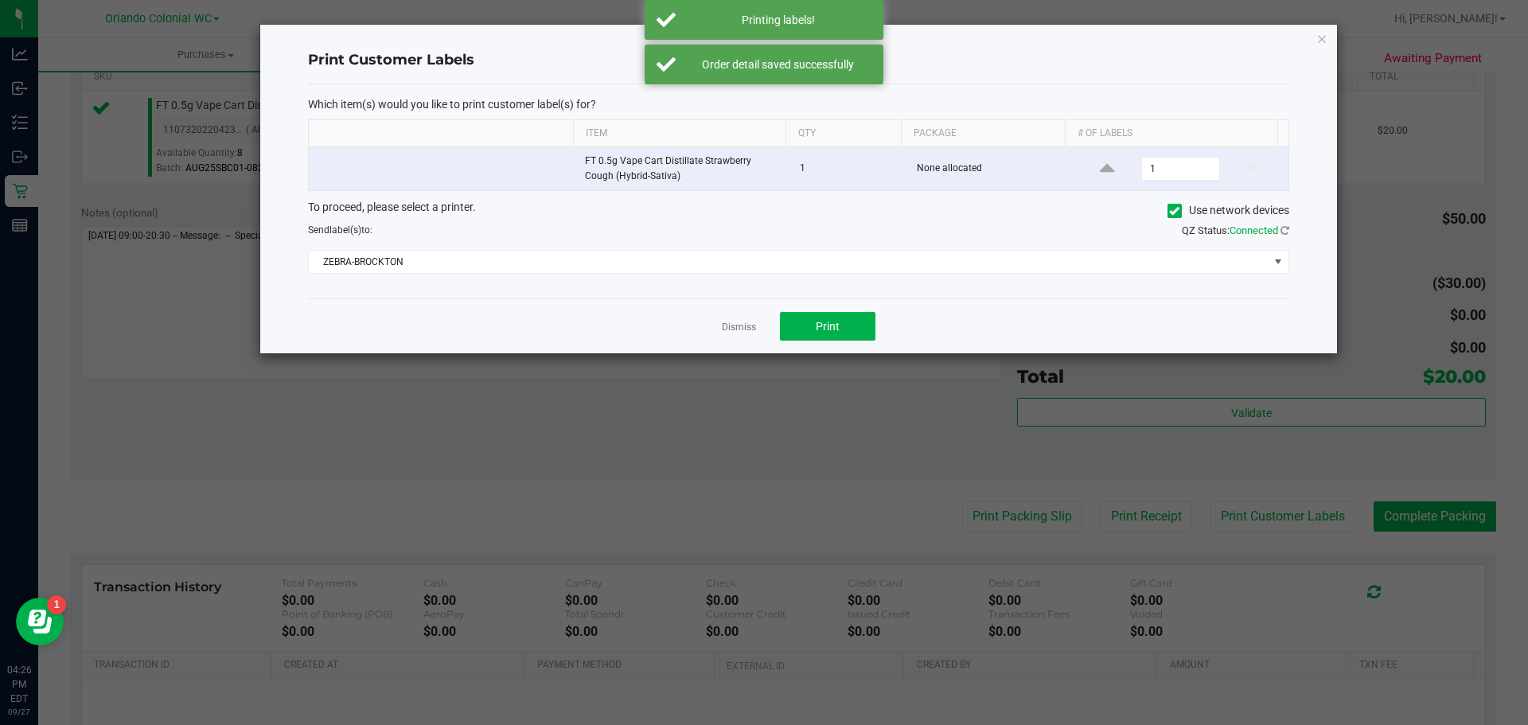
click at [1301, 51] on div "Print Customer Labels Which item(s) would you like to print customer label(s) f…" at bounding box center [798, 189] width 1077 height 329
click at [1299, 38] on div "Print Customer Labels Which item(s) would you like to print customer label(s) f…" at bounding box center [798, 189] width 1077 height 329
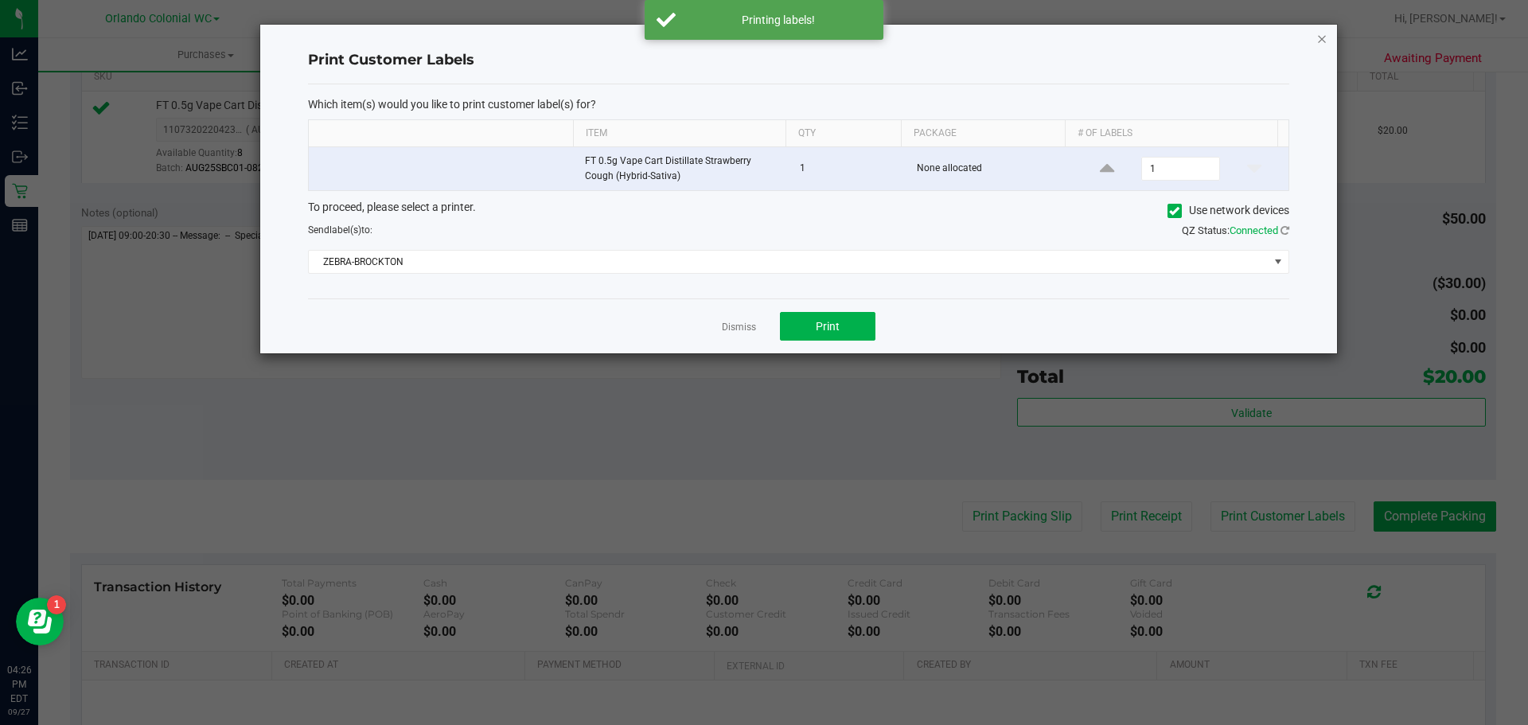
click at [1322, 41] on icon "button" at bounding box center [1322, 38] width 11 height 19
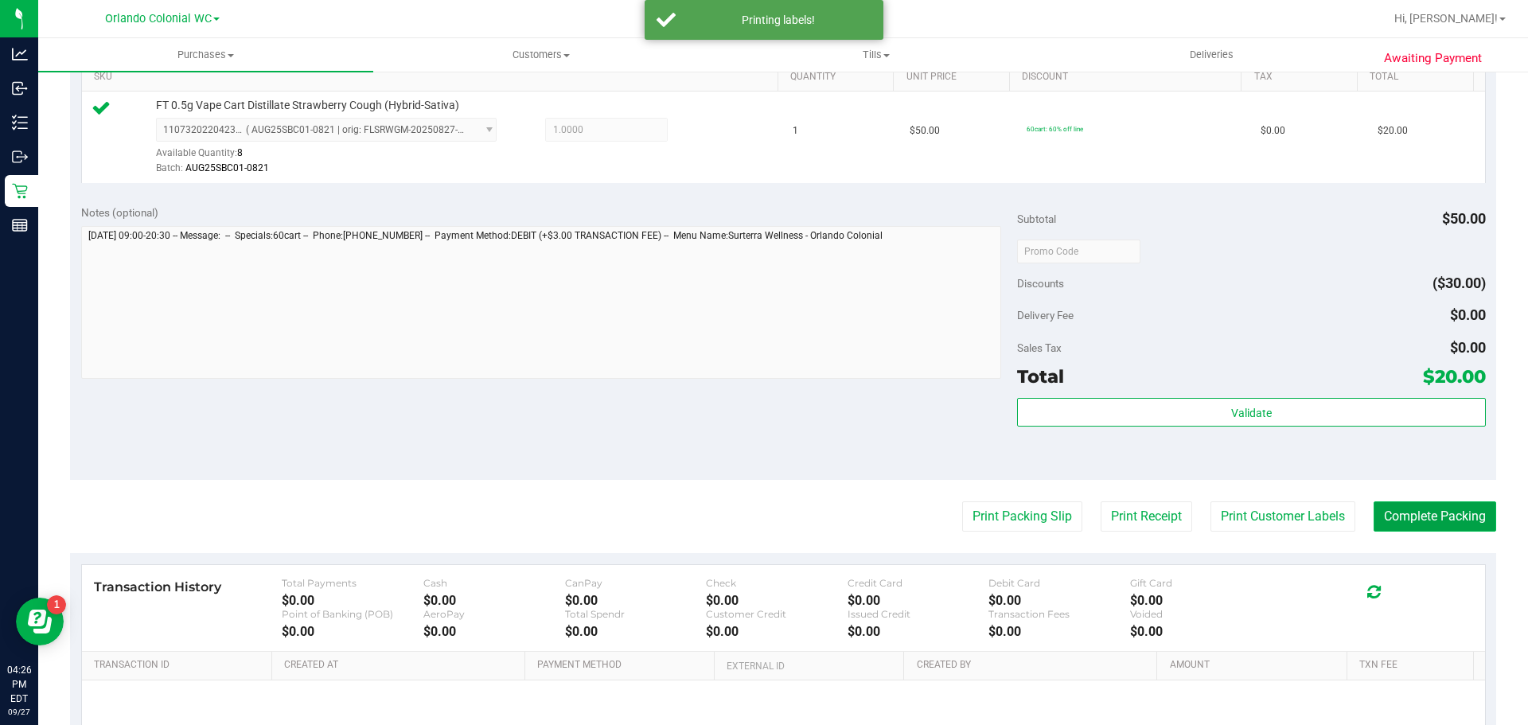
click at [1448, 503] on button "Complete Packing" at bounding box center [1435, 517] width 123 height 30
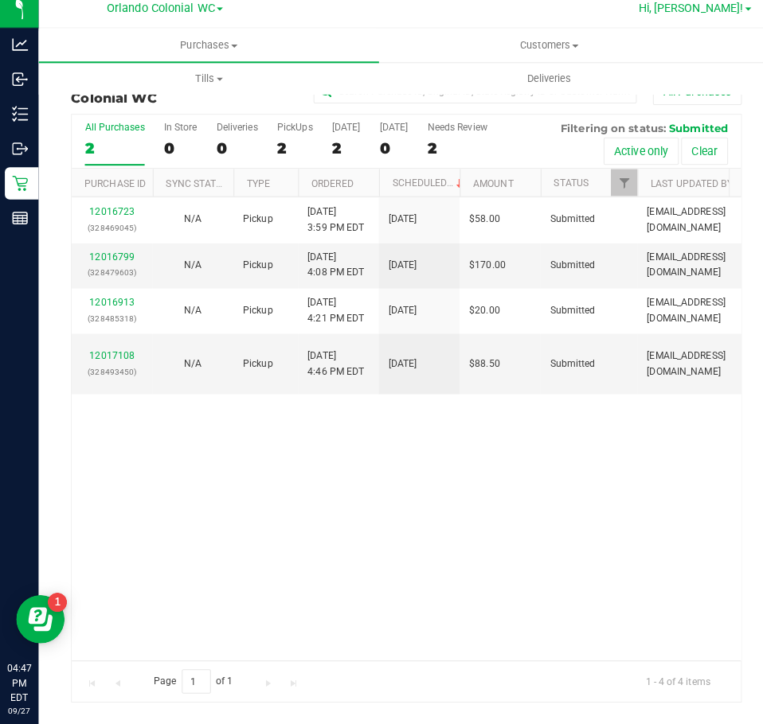
click at [694, 20] on span "Hi, [PERSON_NAME]!" at bounding box center [680, 18] width 103 height 13
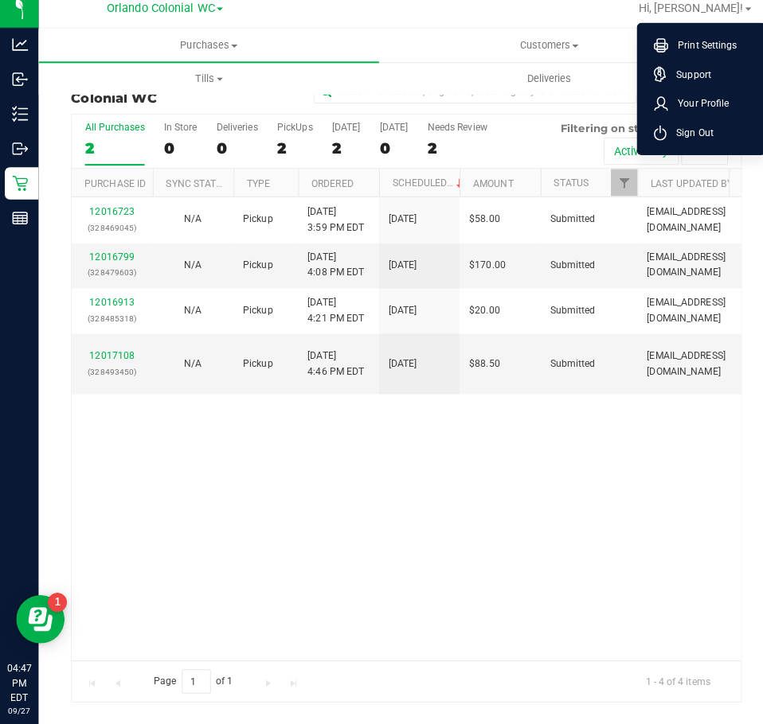
drag, startPoint x: 695, startPoint y: 143, endPoint x: 694, endPoint y: 123, distance: 19.9
click at [695, 143] on span "Sign Out" at bounding box center [680, 141] width 46 height 16
